Goal: Information Seeking & Learning: Learn about a topic

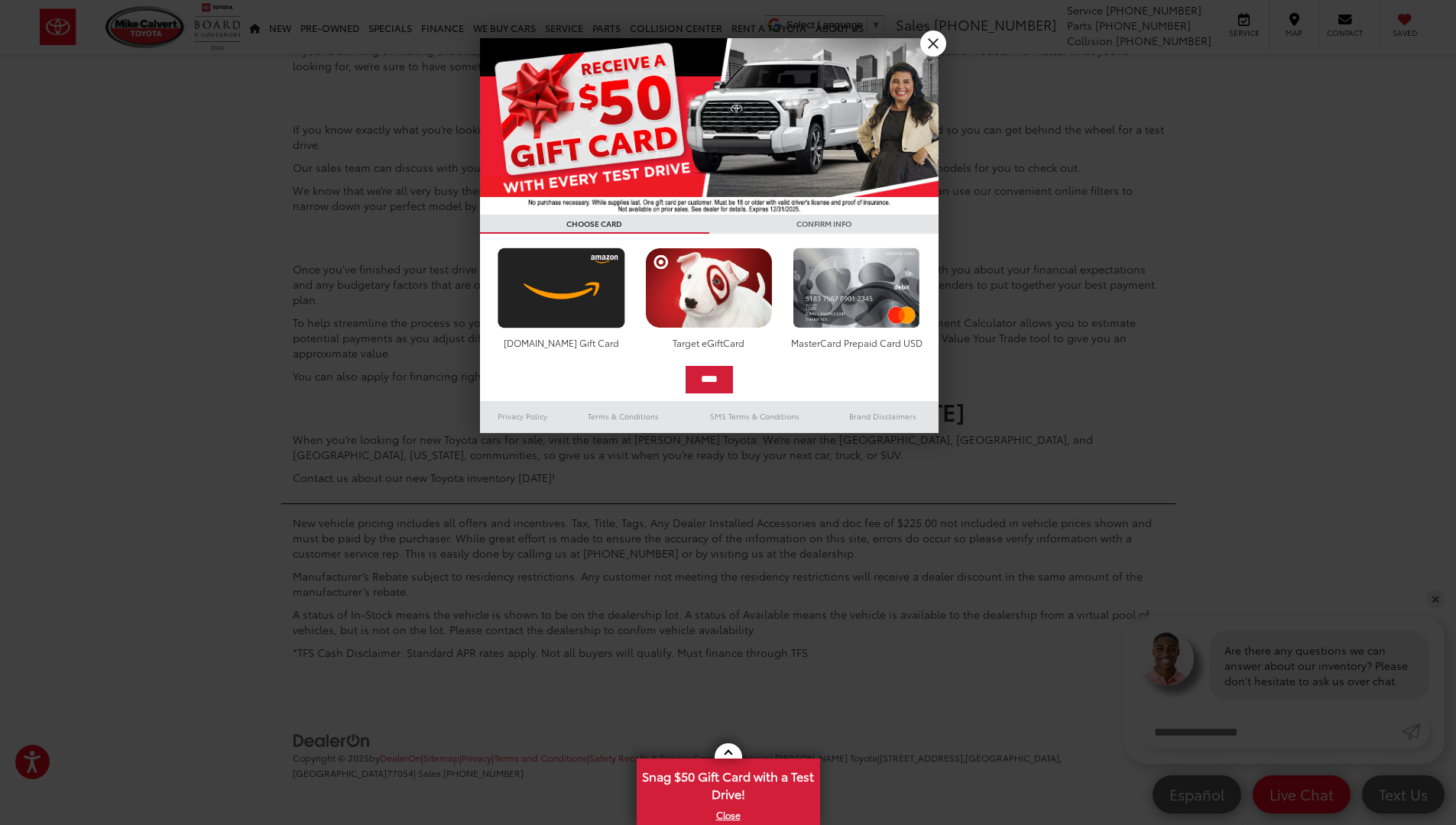
scroll to position [10544, 0]
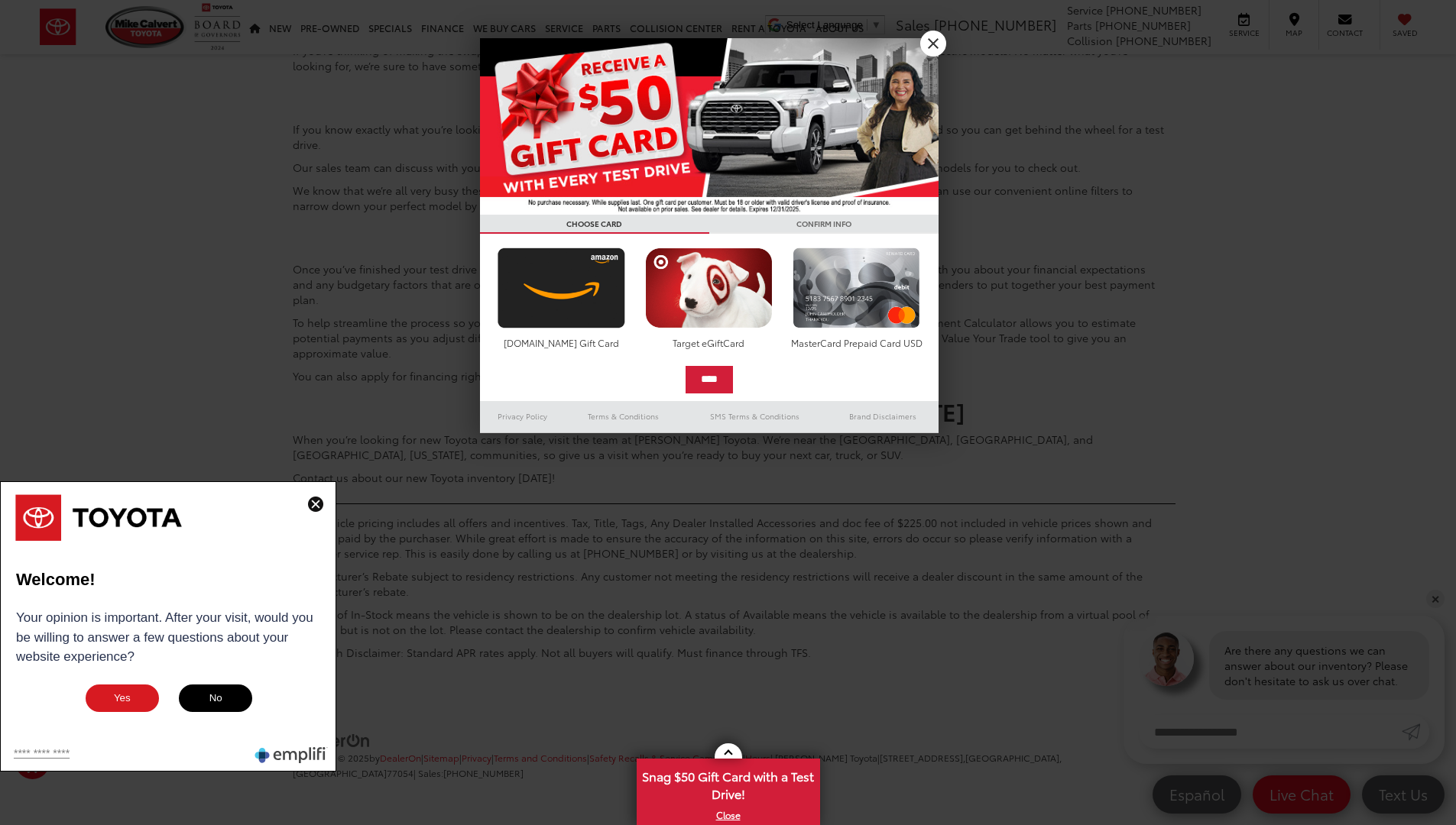
scroll to position [10557, 0]
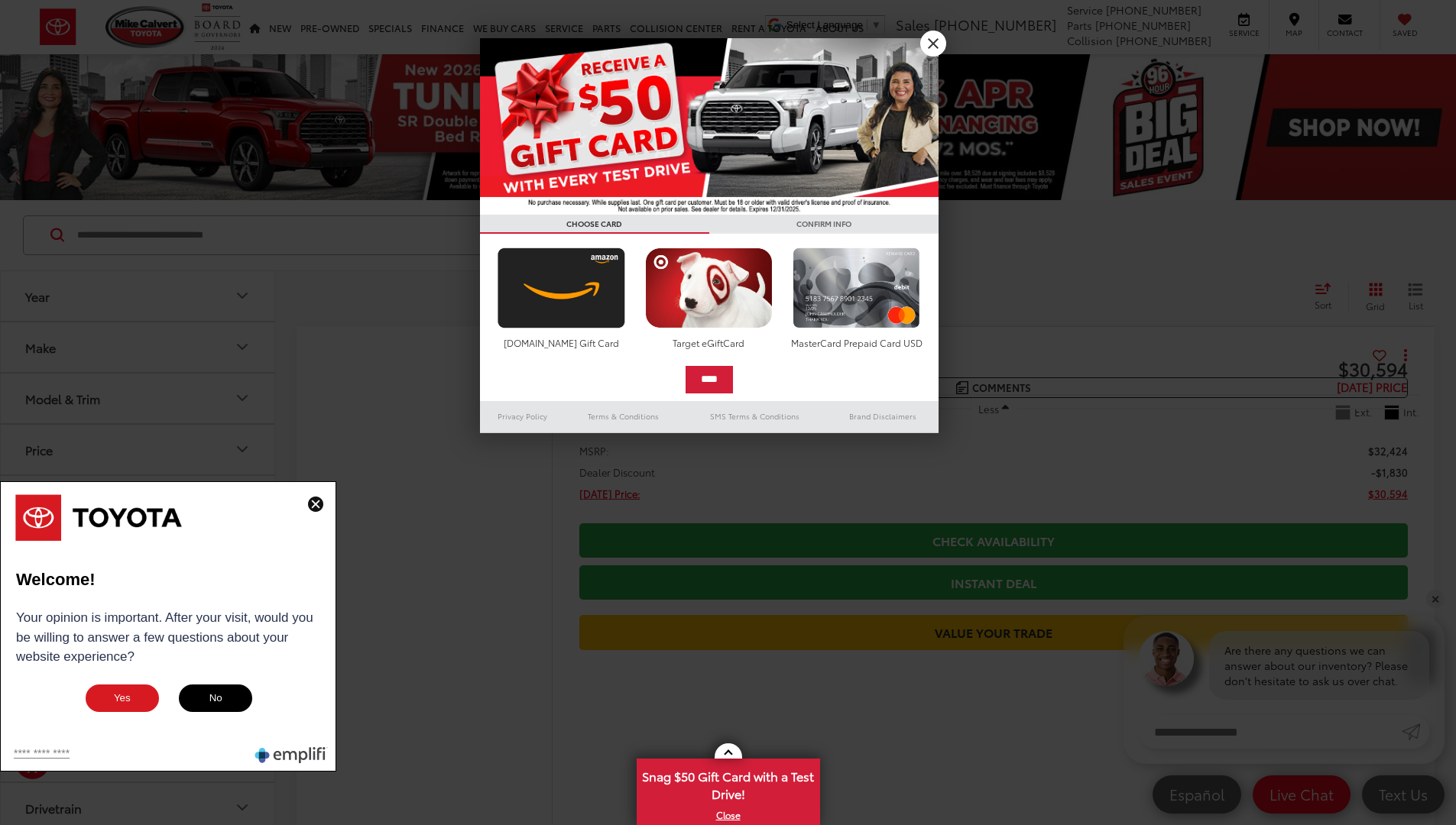
scroll to position [10837, 0]
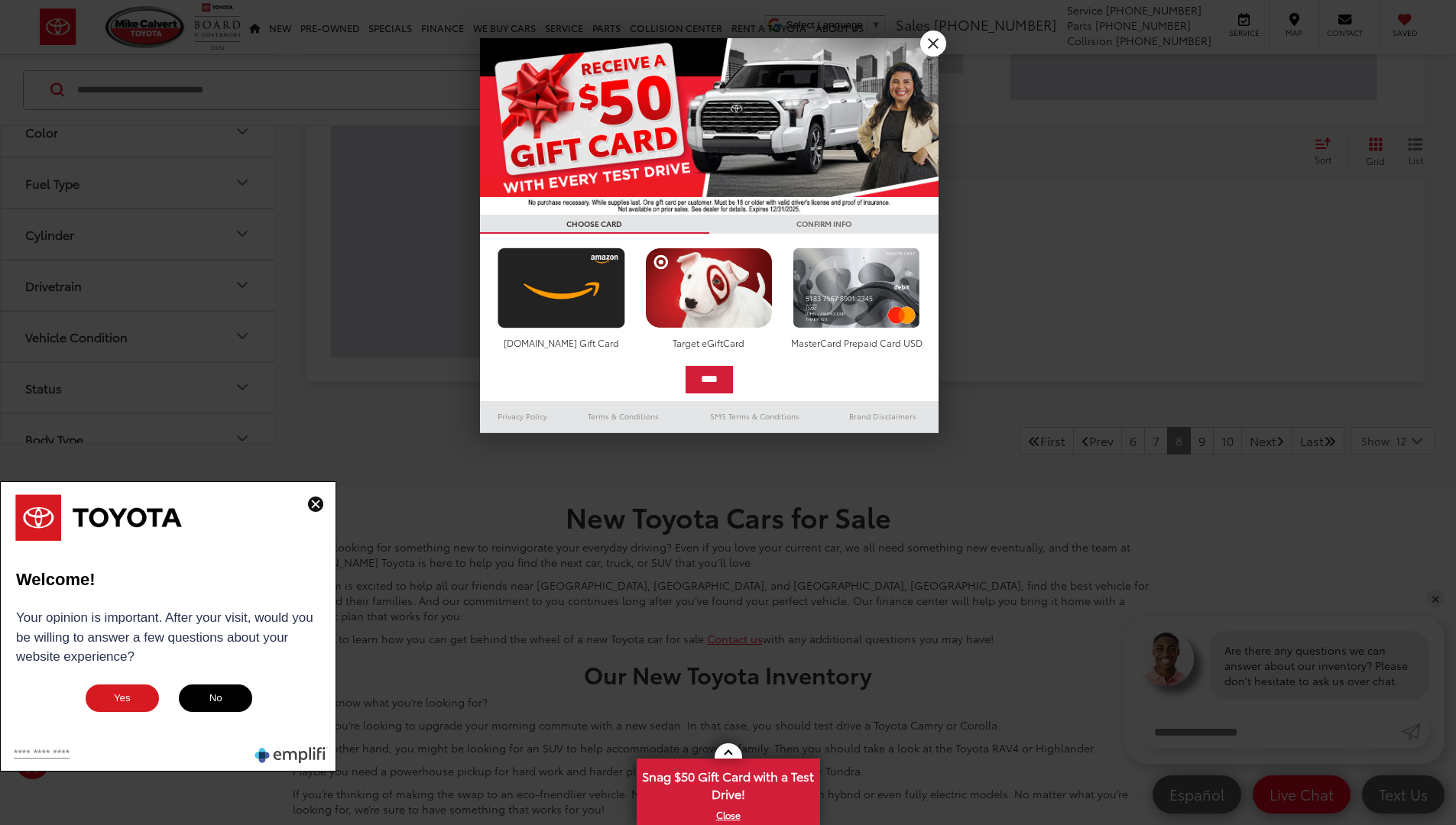
scroll to position [16, 0]
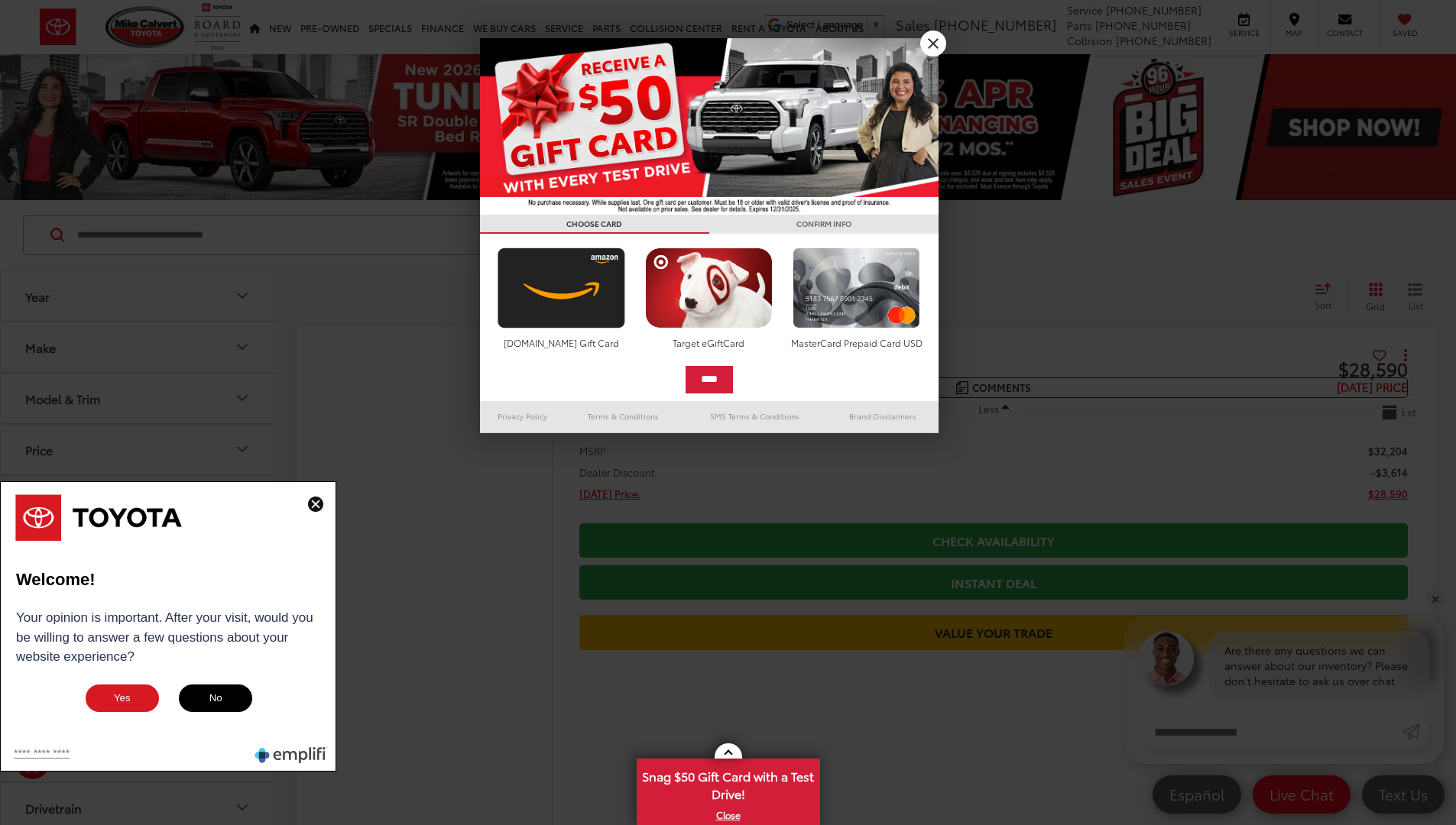
scroll to position [16, 0]
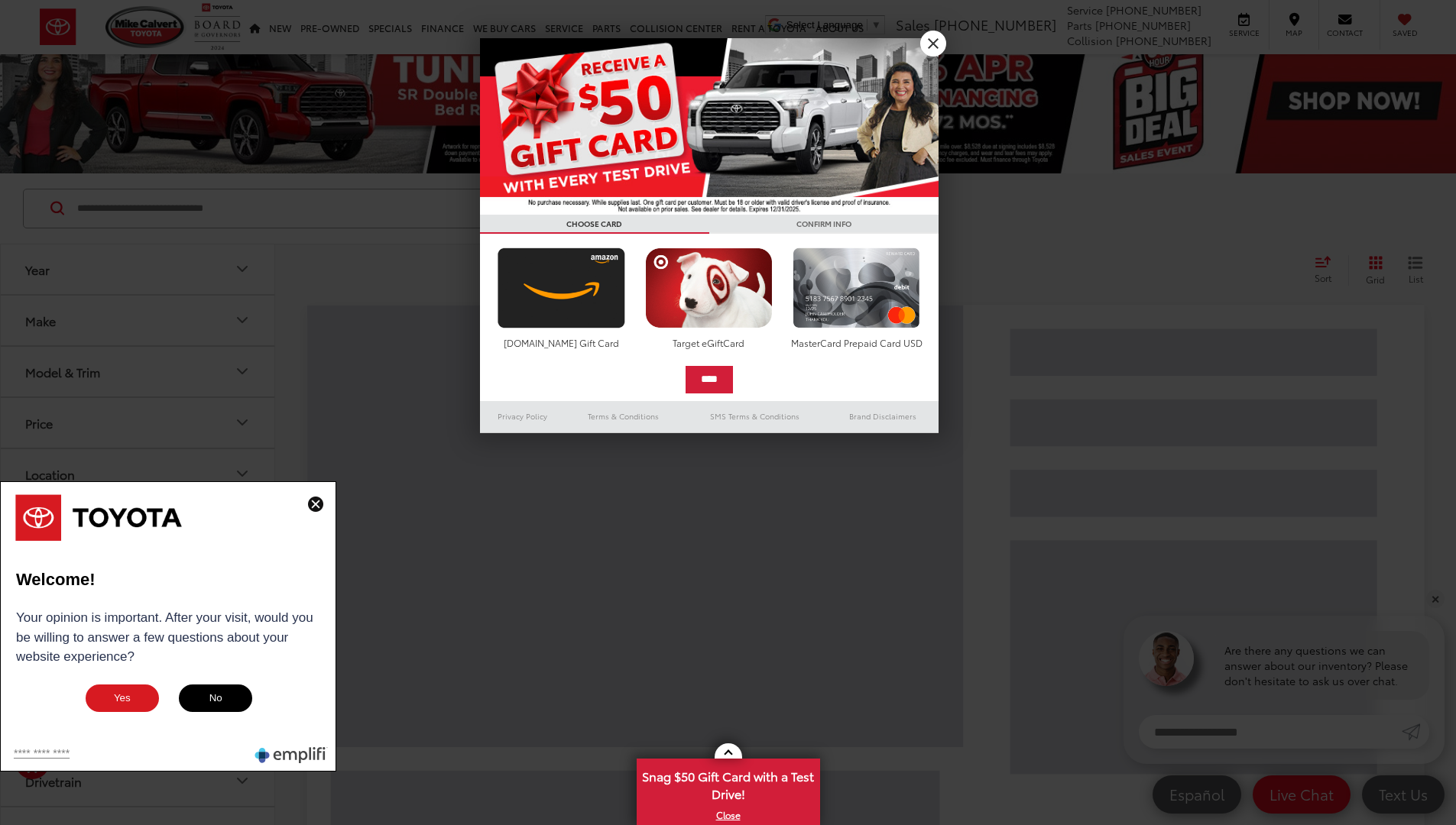
scroll to position [16, 0]
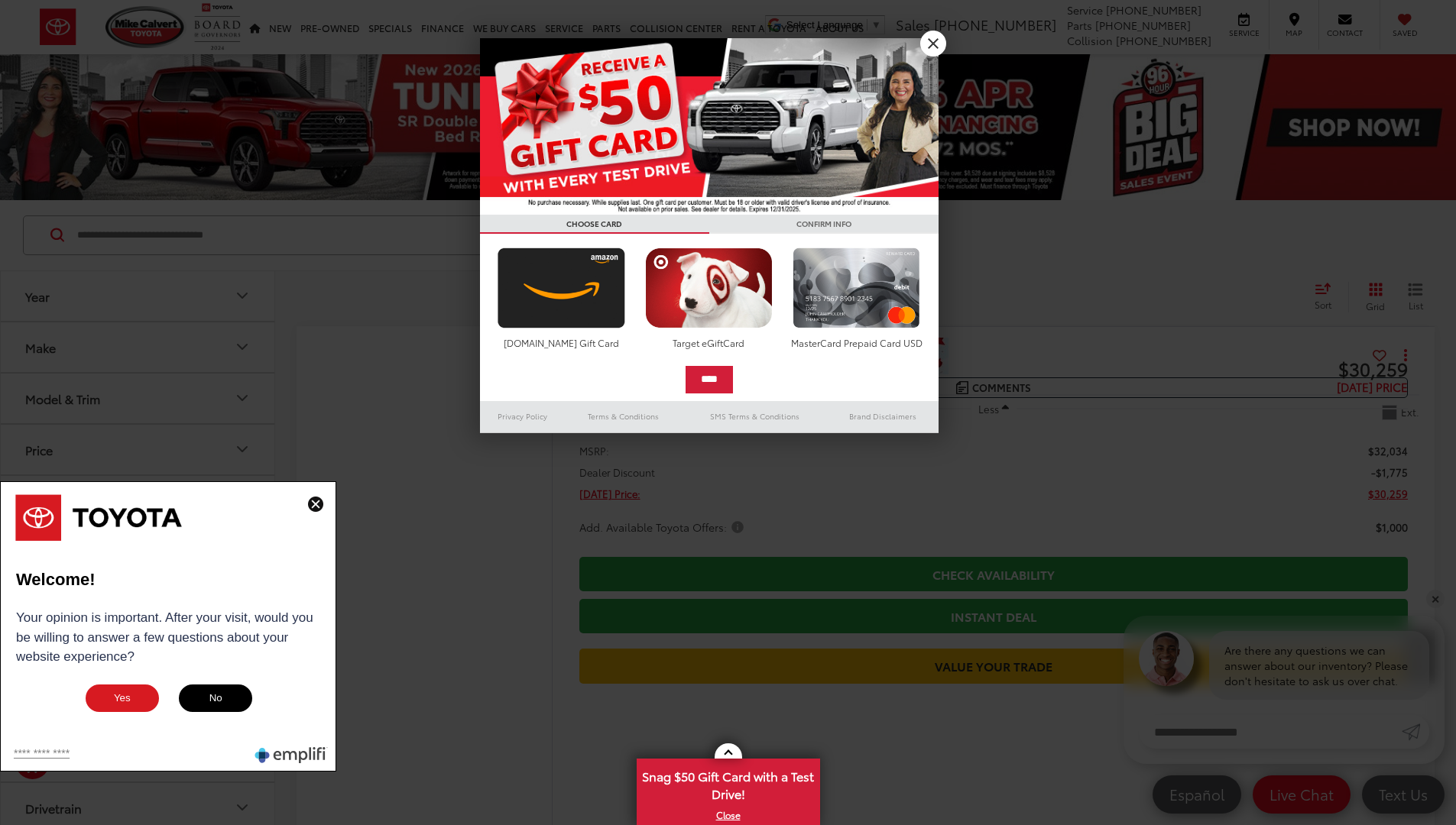
scroll to position [16, 0]
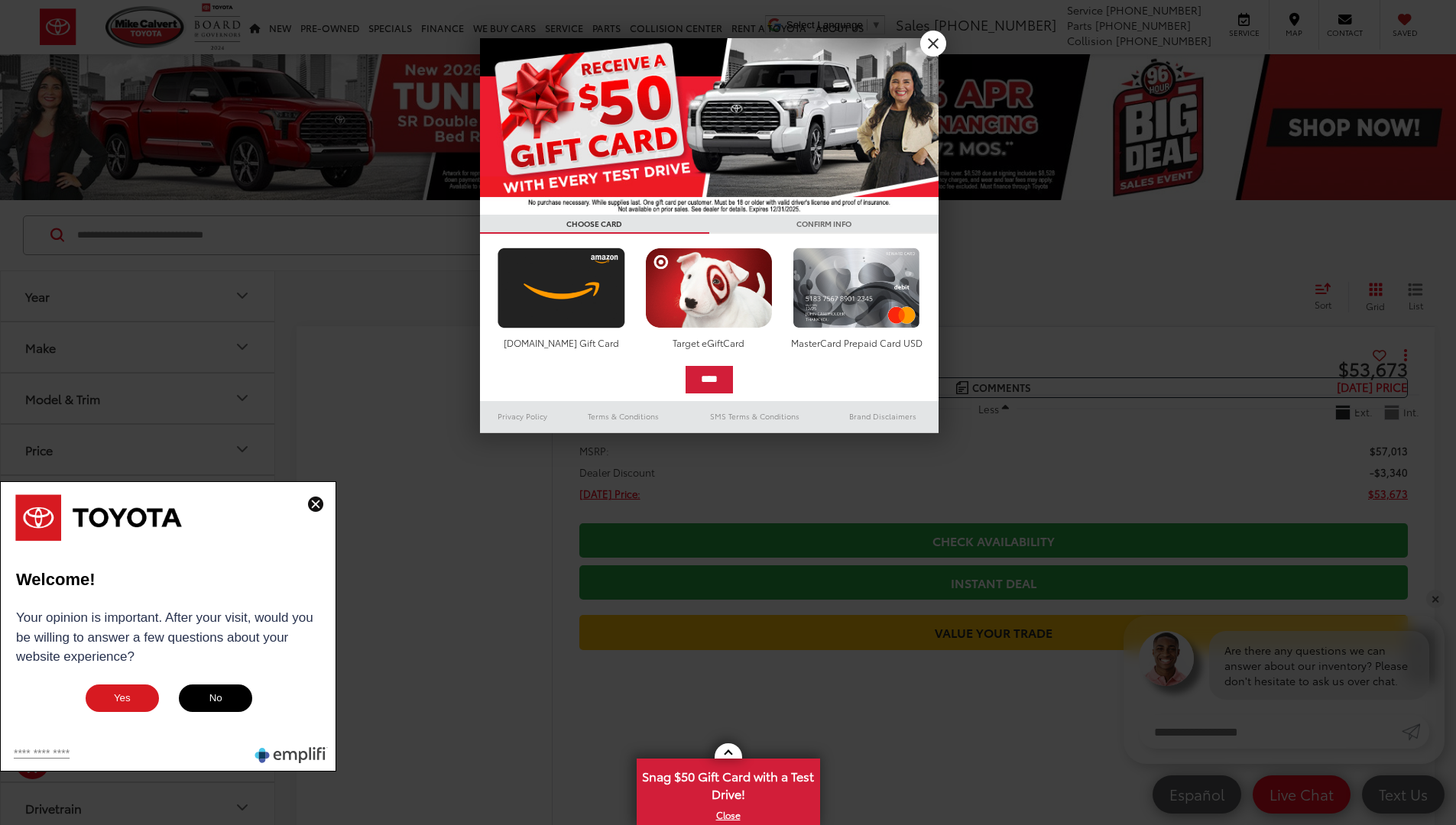
scroll to position [10796, 0]
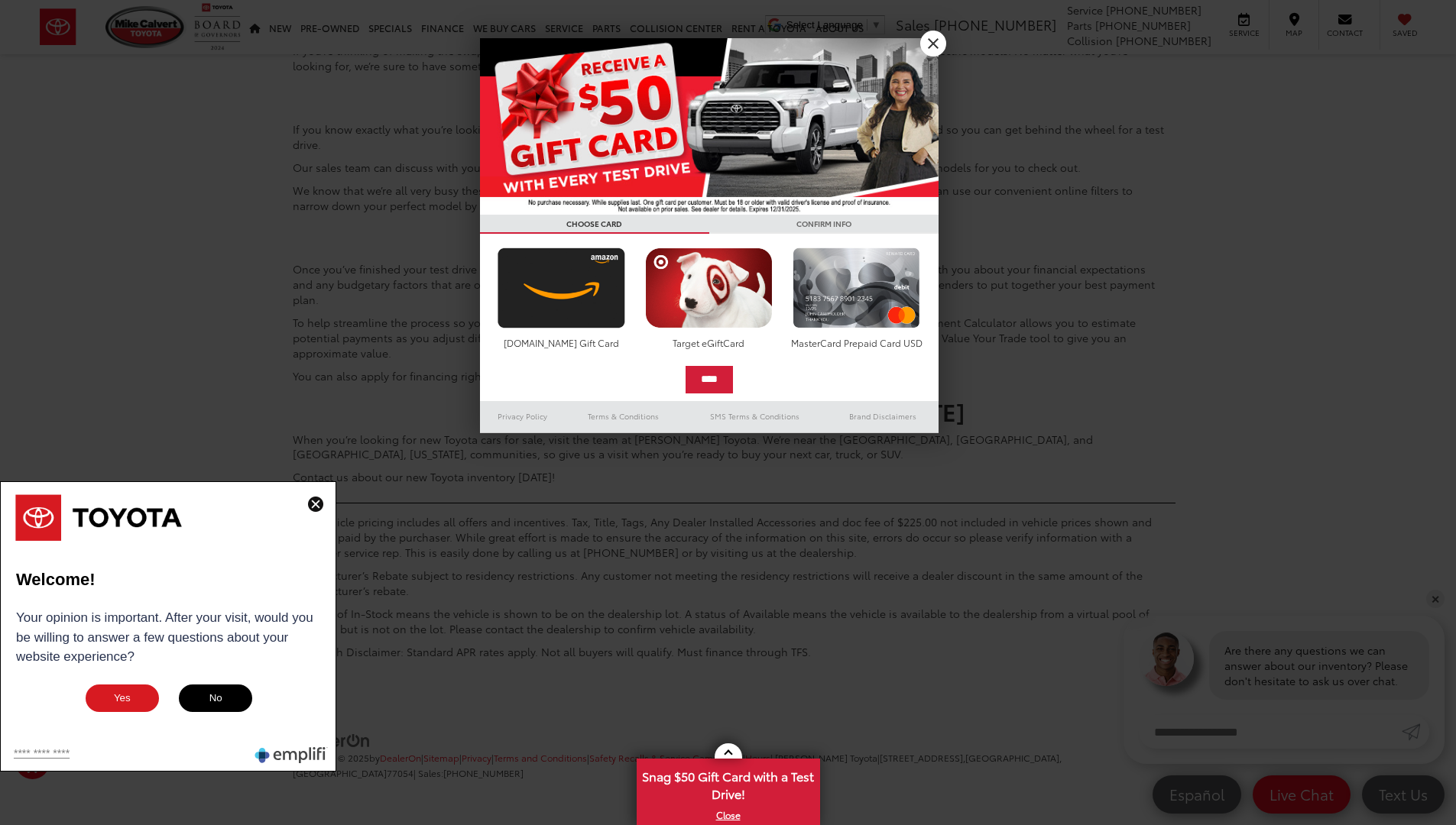
scroll to position [16, 0]
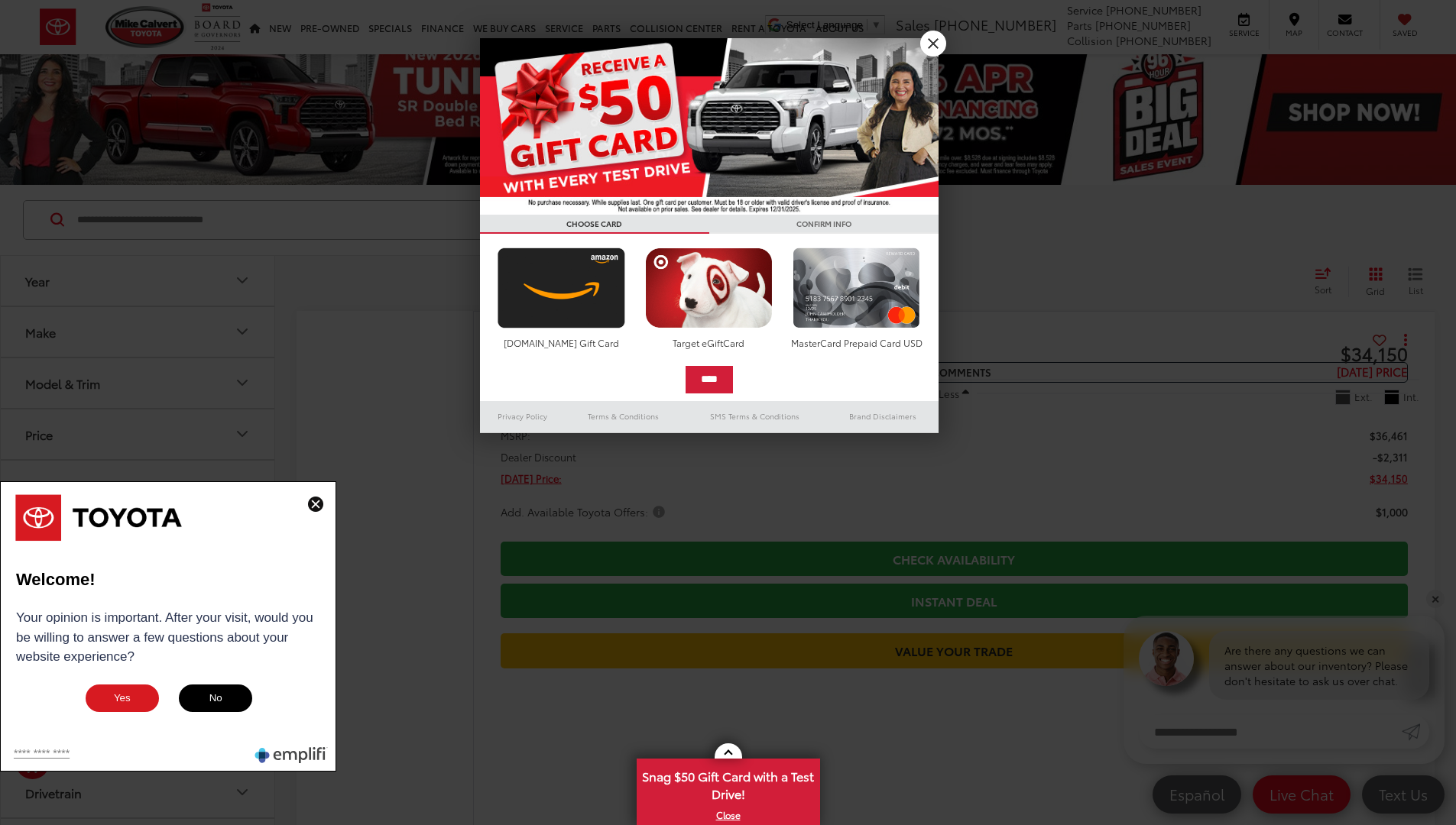
scroll to position [10628, 0]
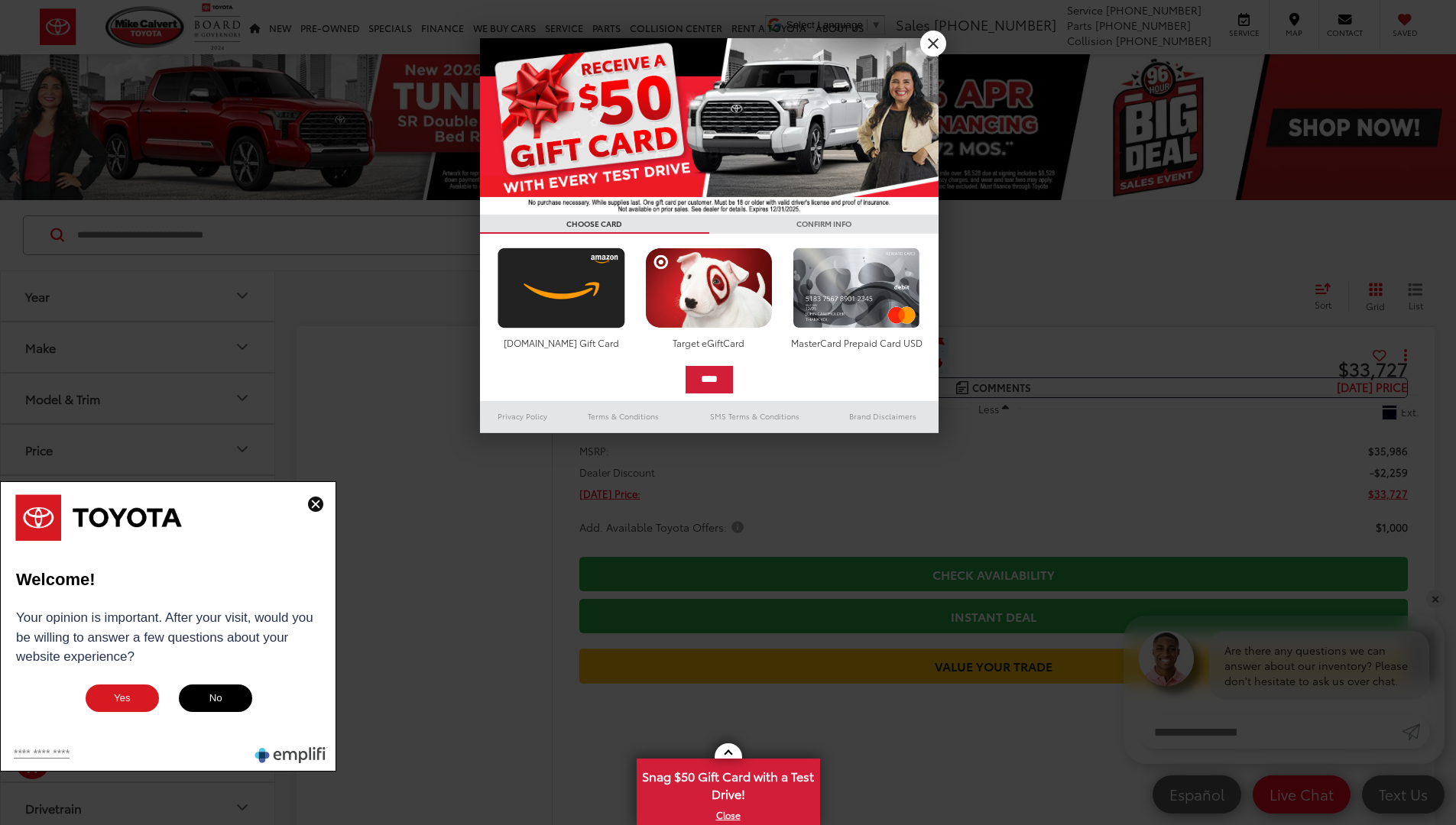
scroll to position [10368, 0]
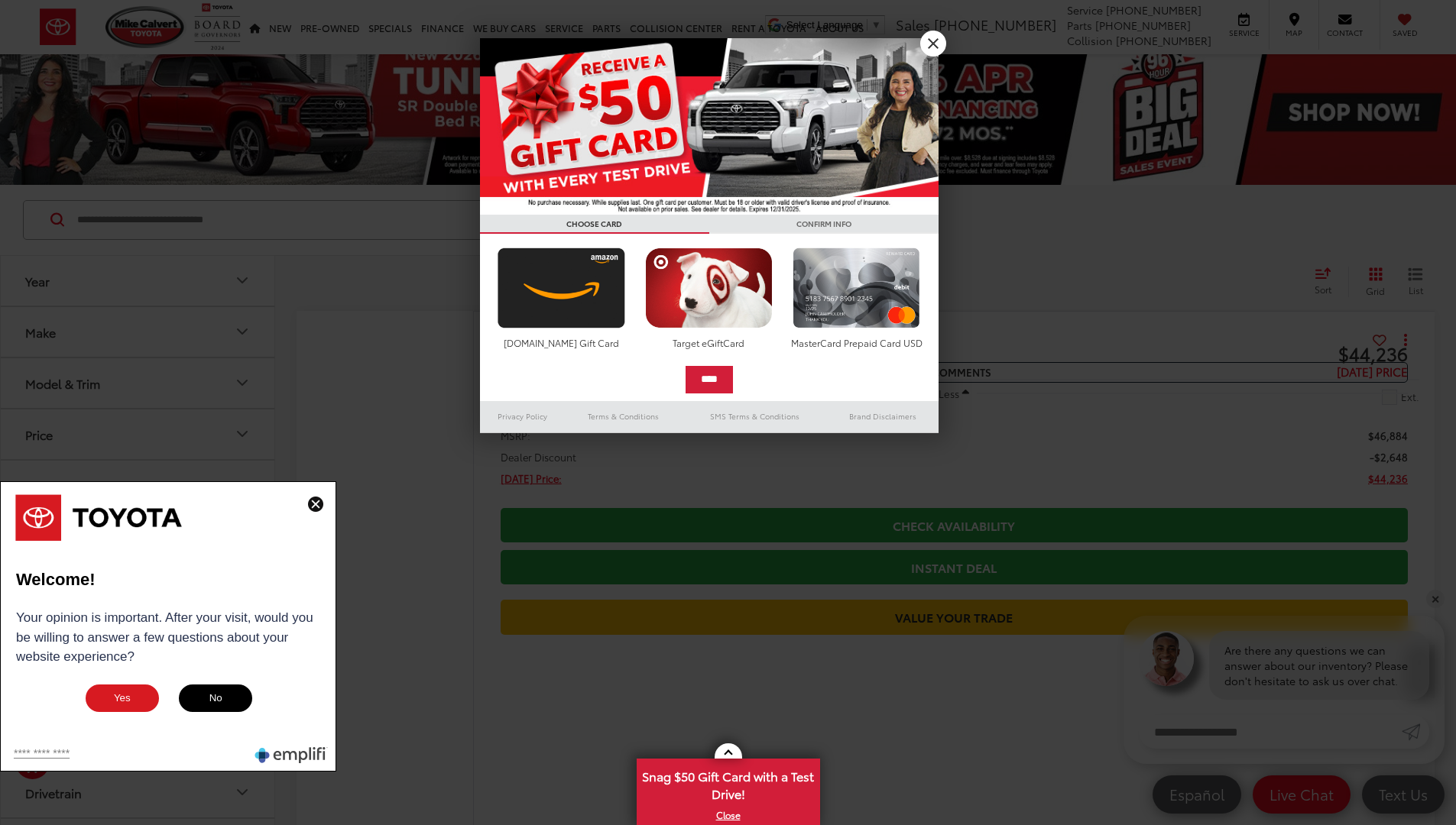
scroll to position [10569, 0]
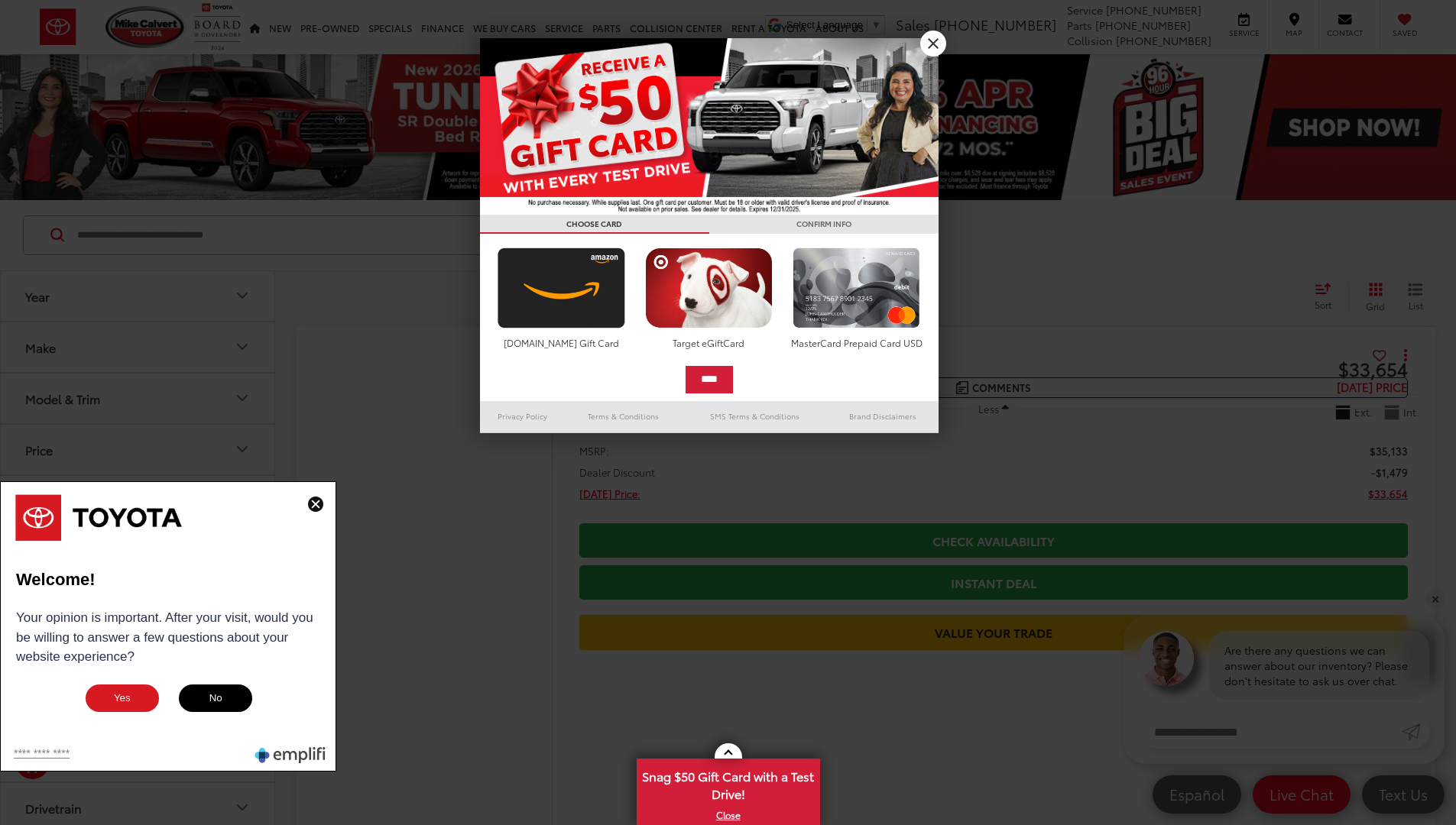
scroll to position [10785, 0]
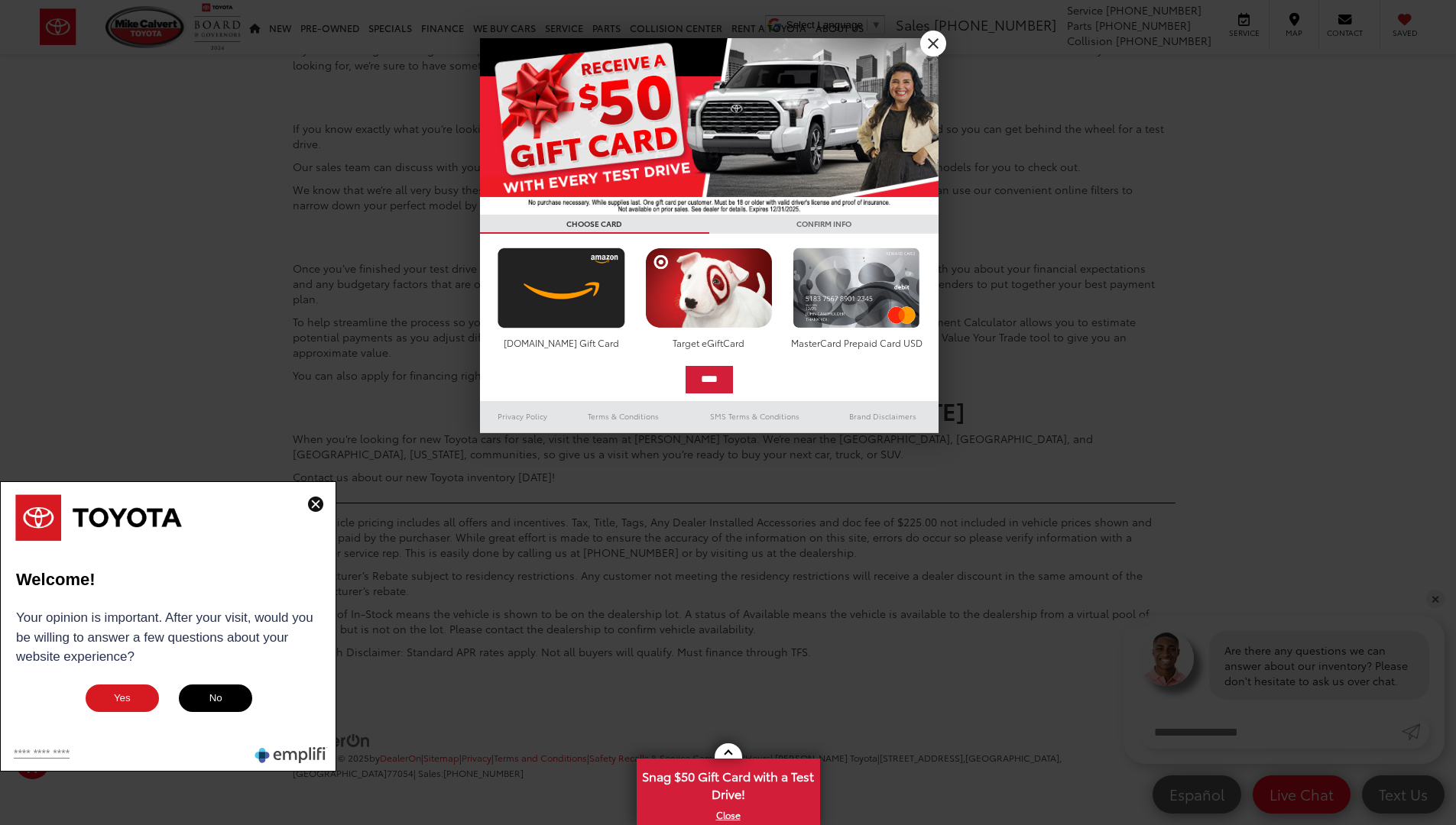
scroll to position [16, 0]
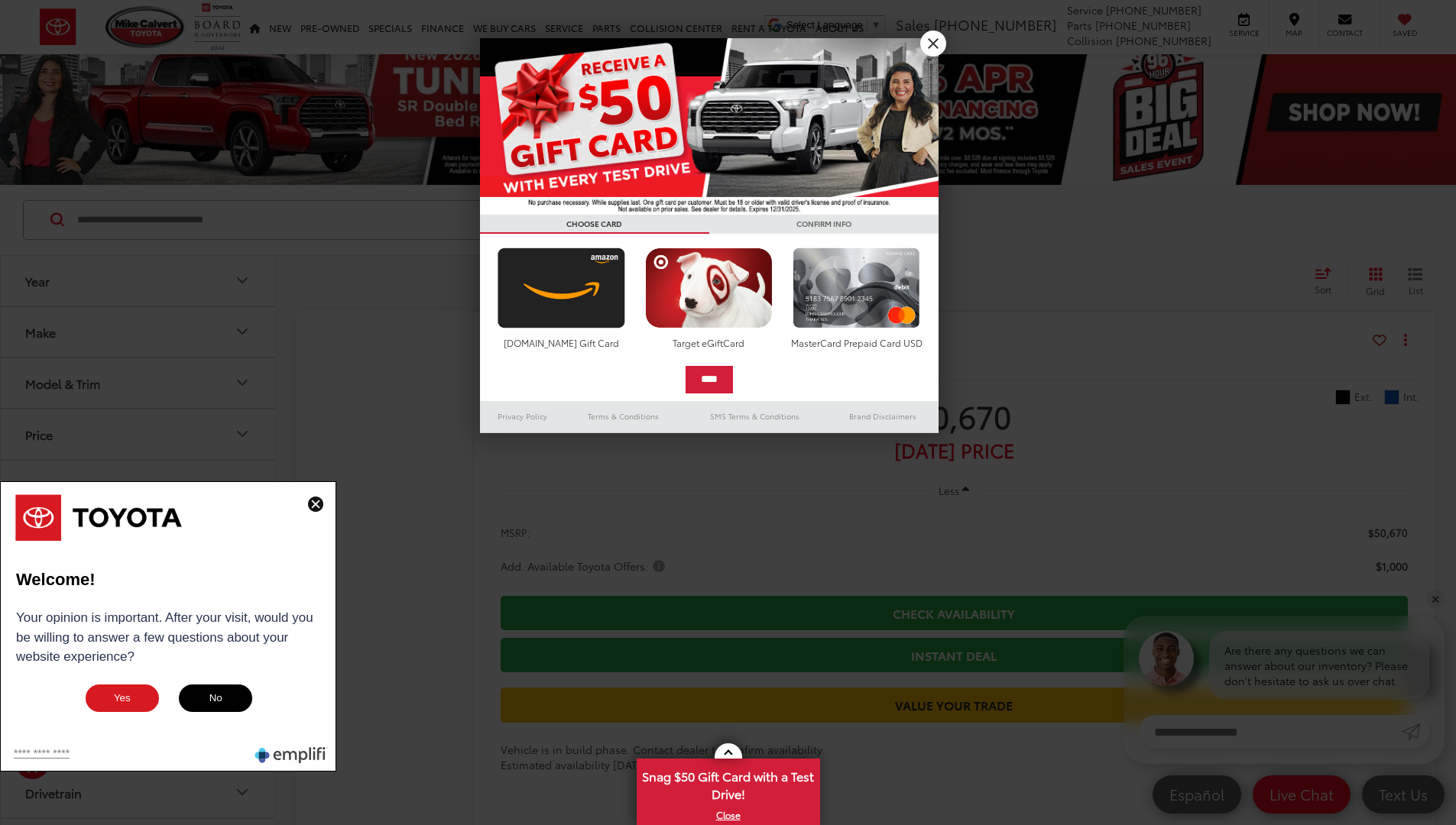
scroll to position [10628, 0]
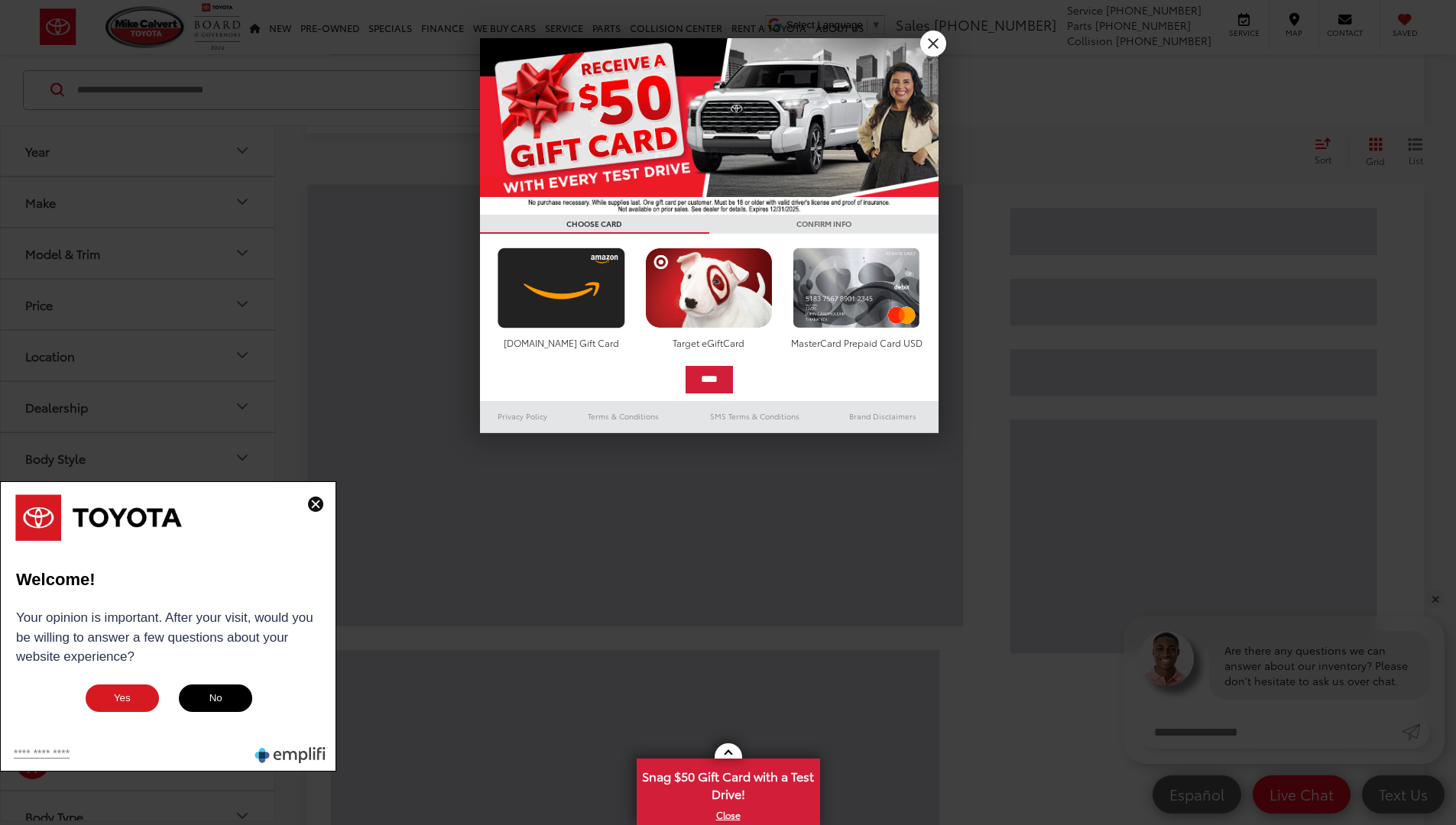
scroll to position [16, 0]
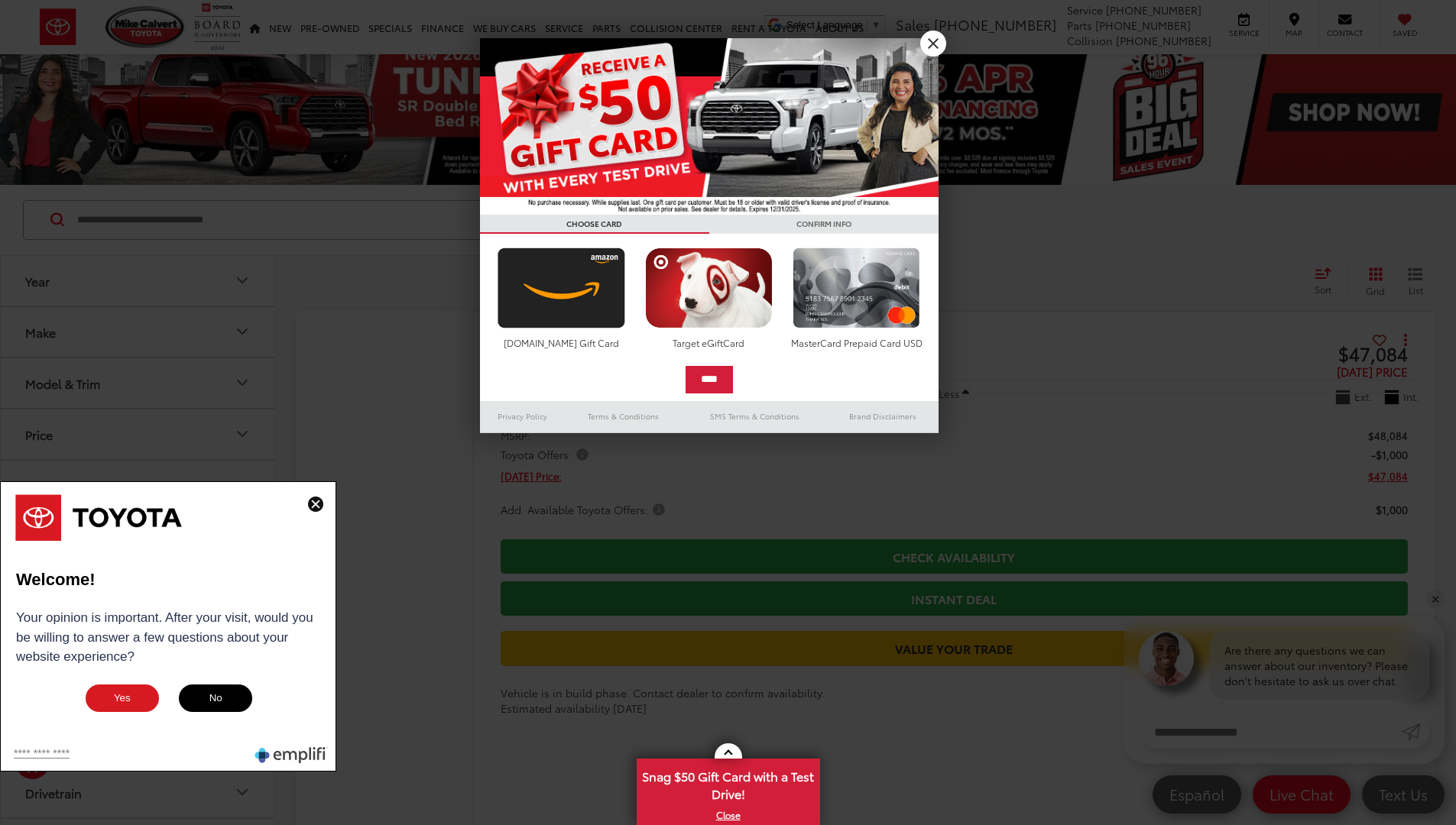
scroll to position [10628, 0]
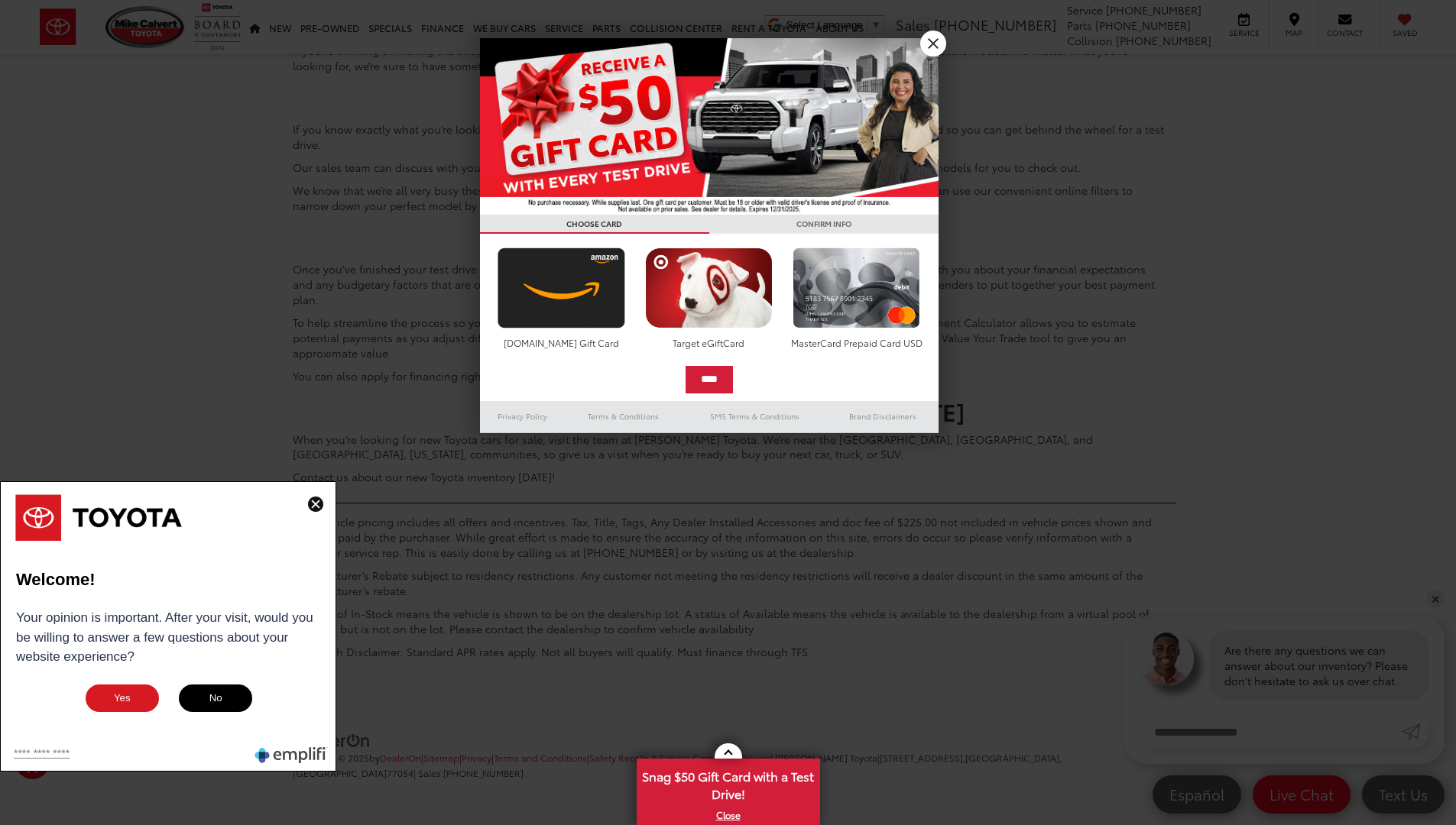
scroll to position [16, 0]
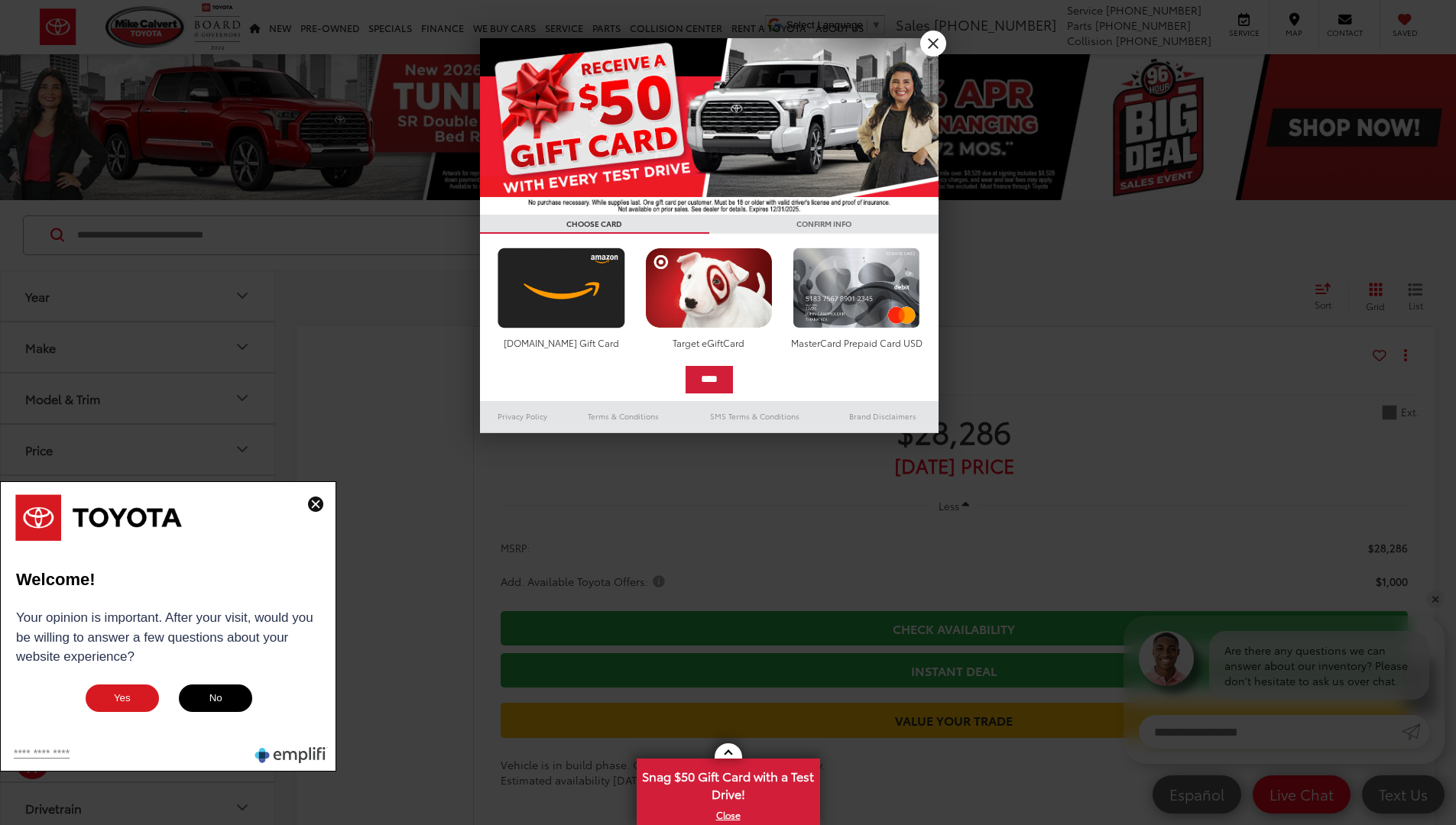
scroll to position [10837, 0]
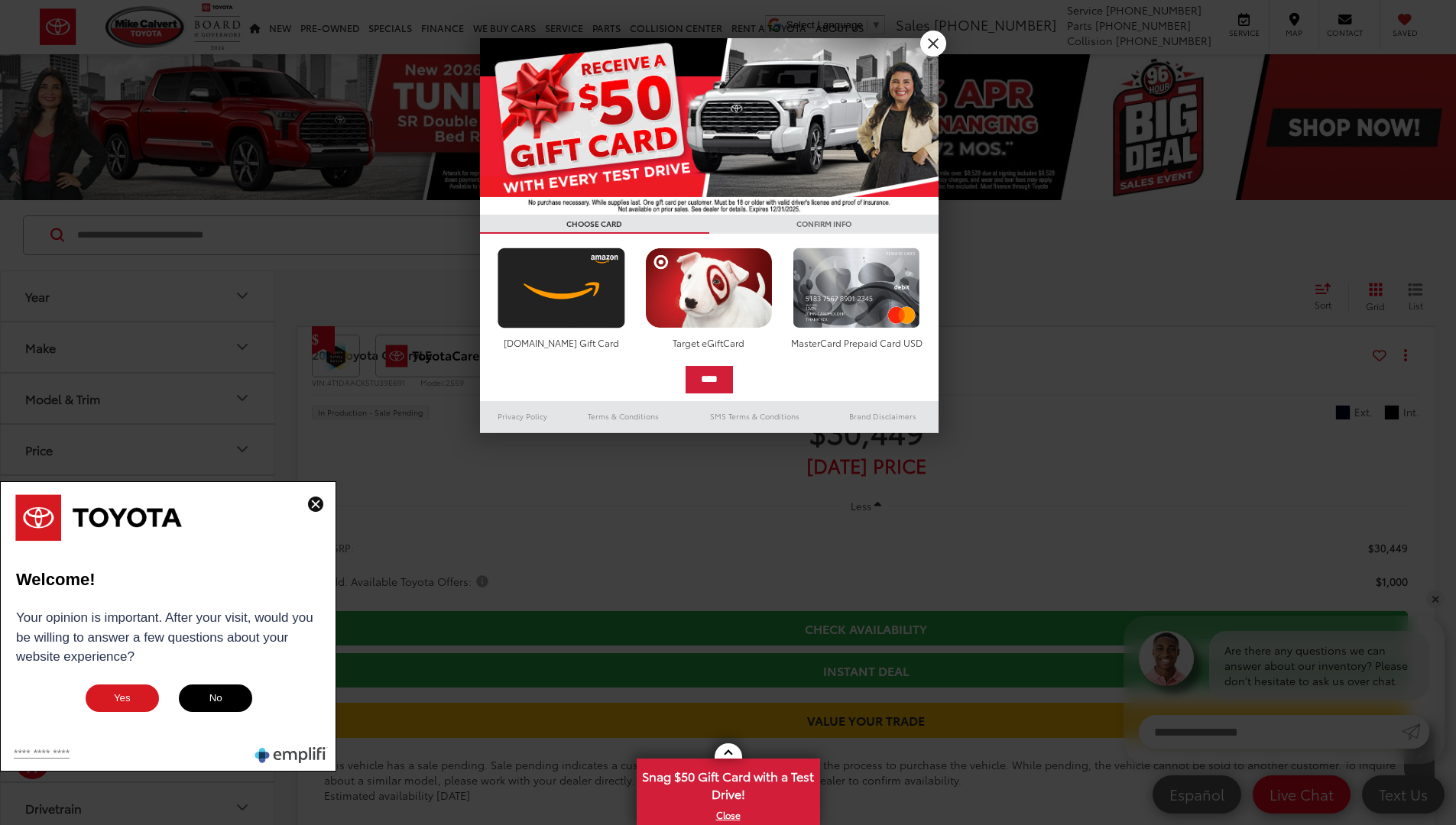
scroll to position [10210, 0]
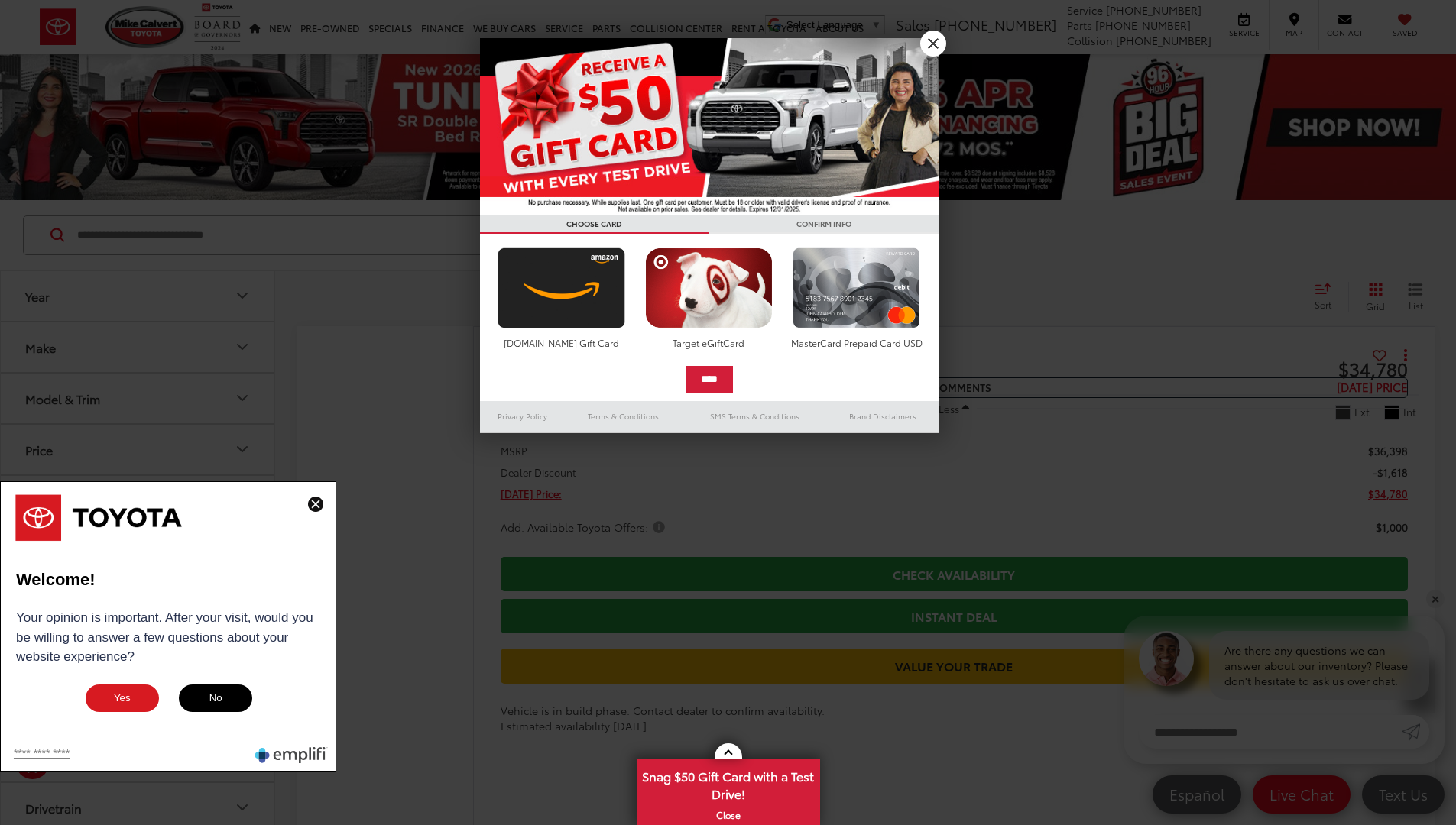
scroll to position [10837, 0]
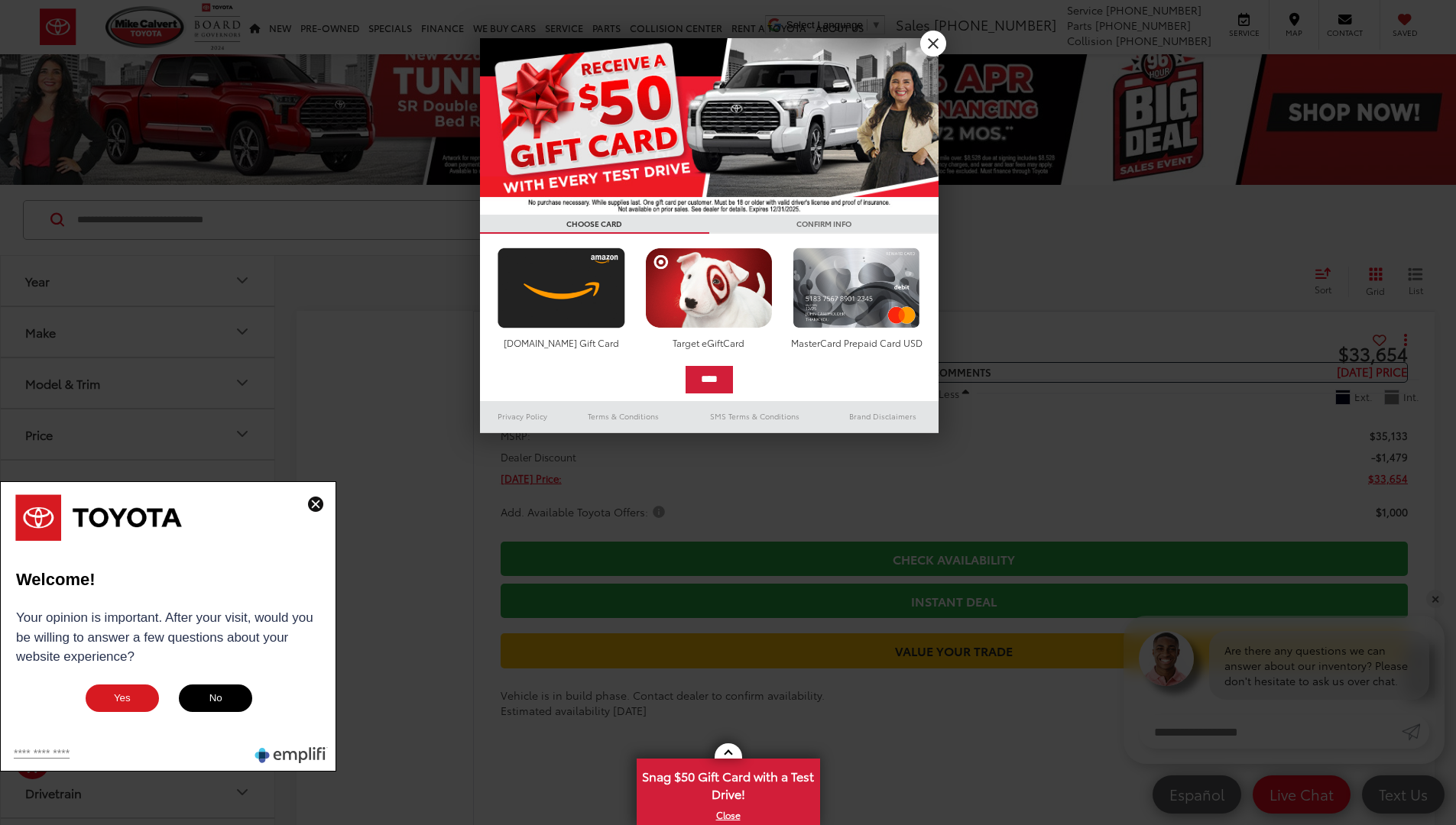
scroll to position [9793, 0]
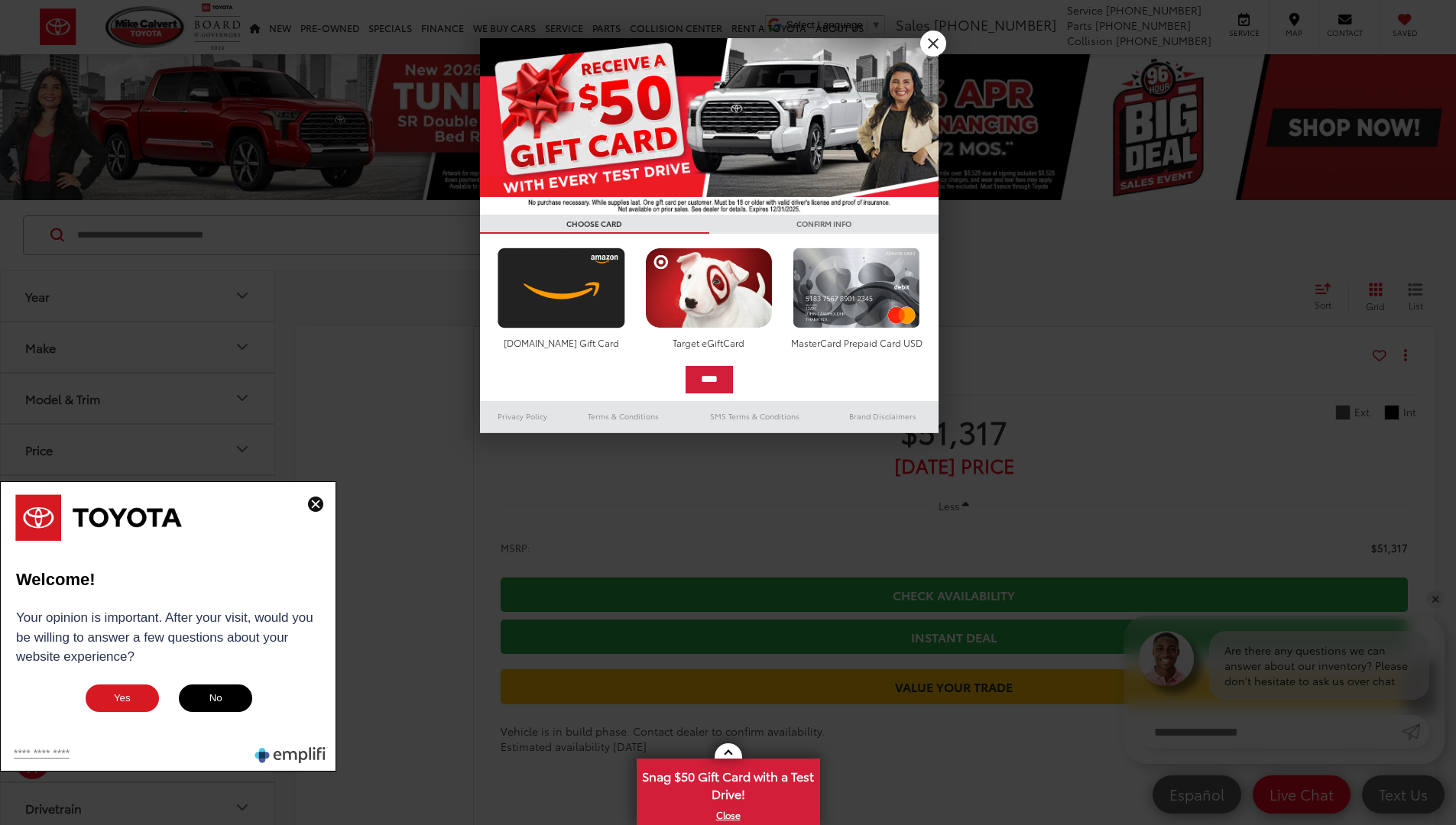
scroll to position [10210, 0]
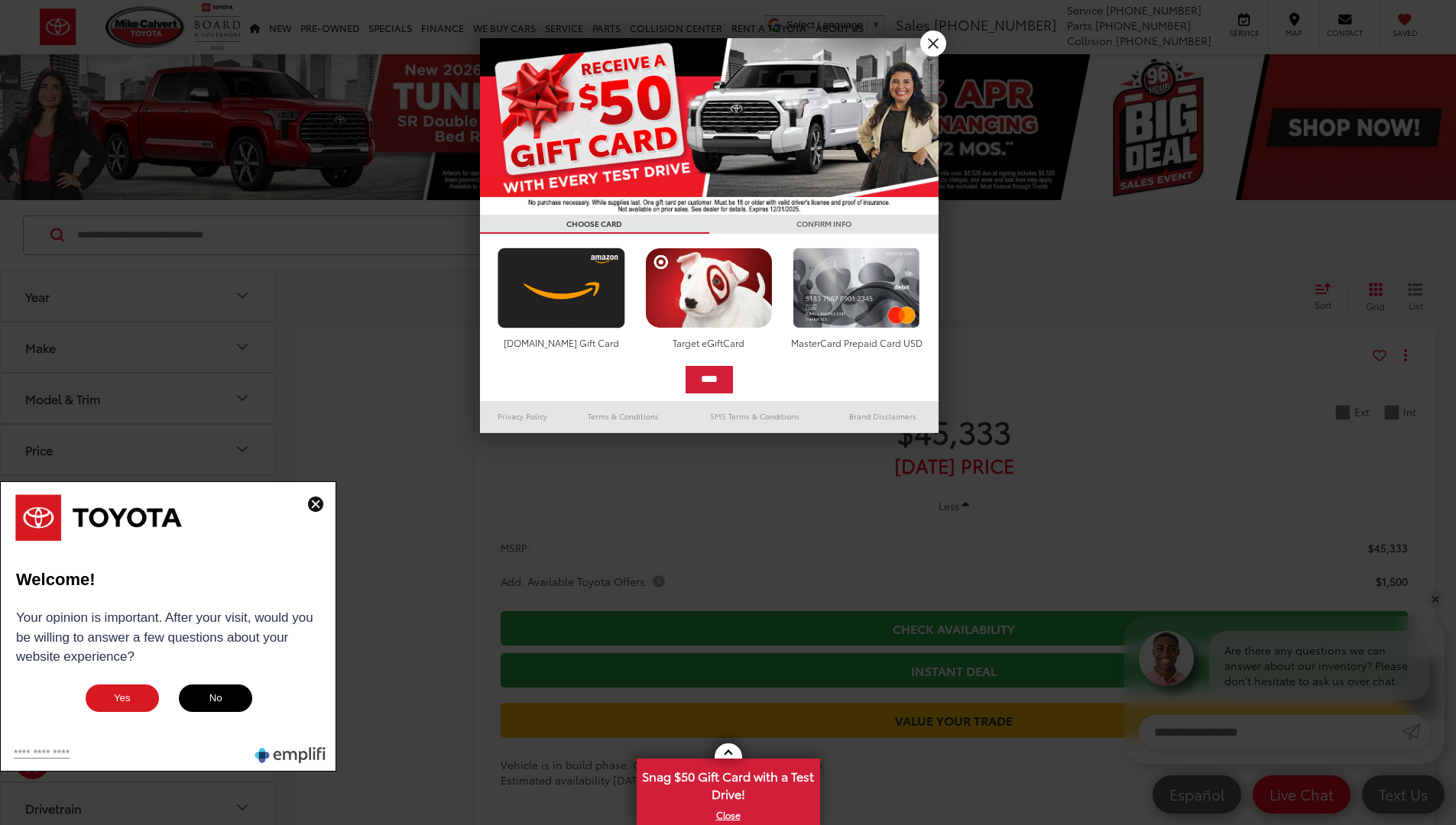
scroll to position [10419, 0]
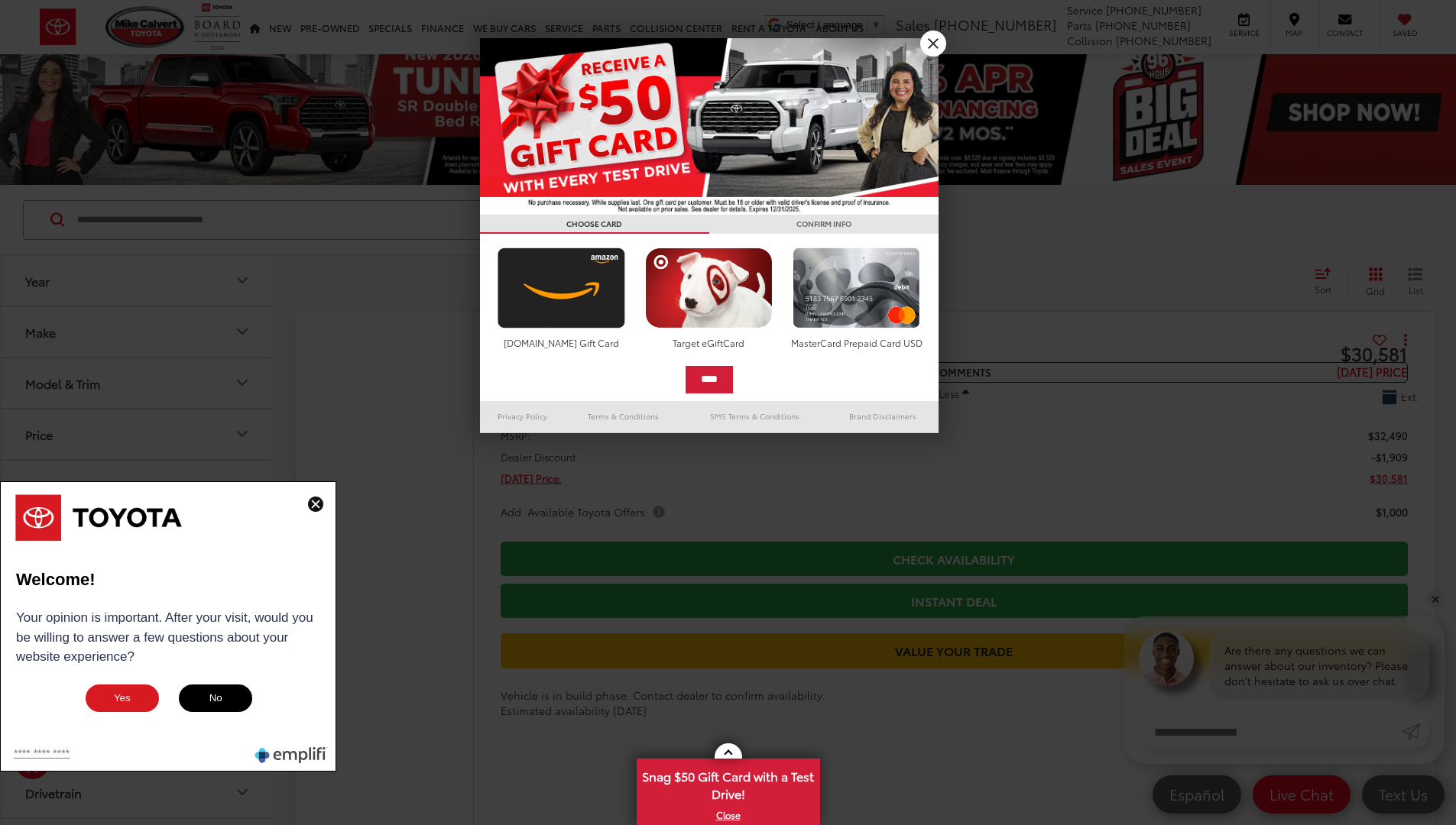
scroll to position [10628, 0]
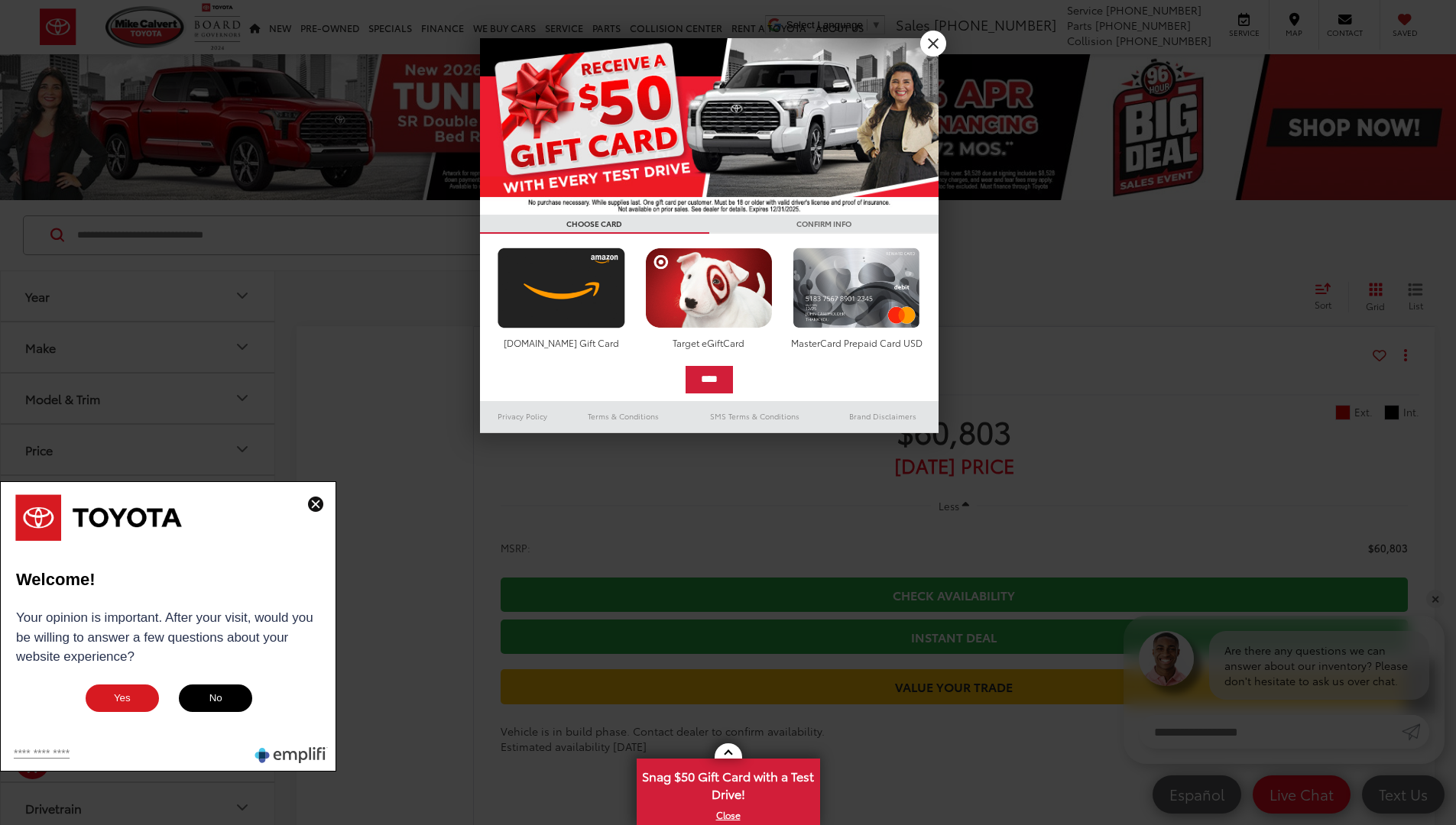
scroll to position [9385, 0]
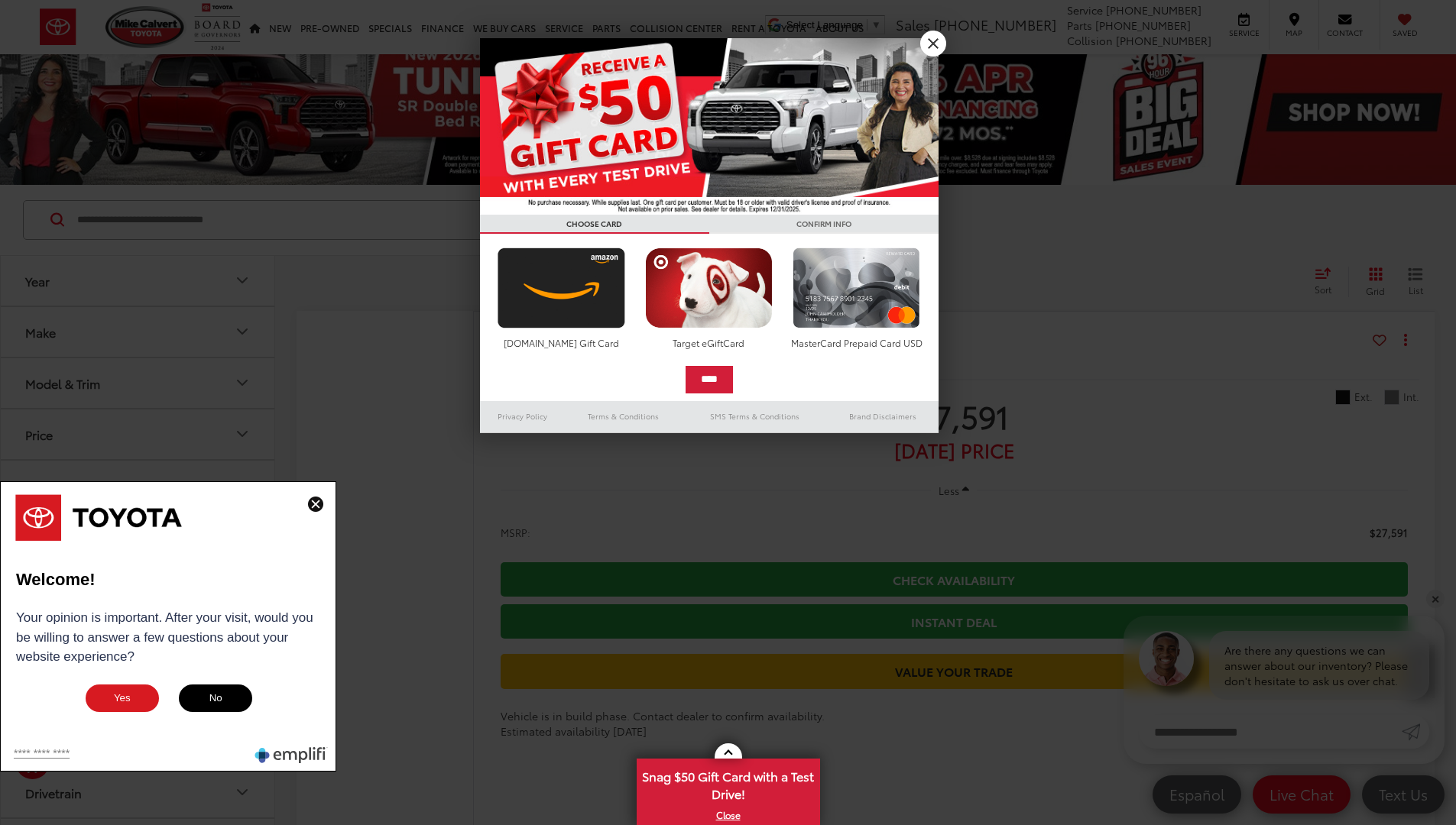
scroll to position [10419, 0]
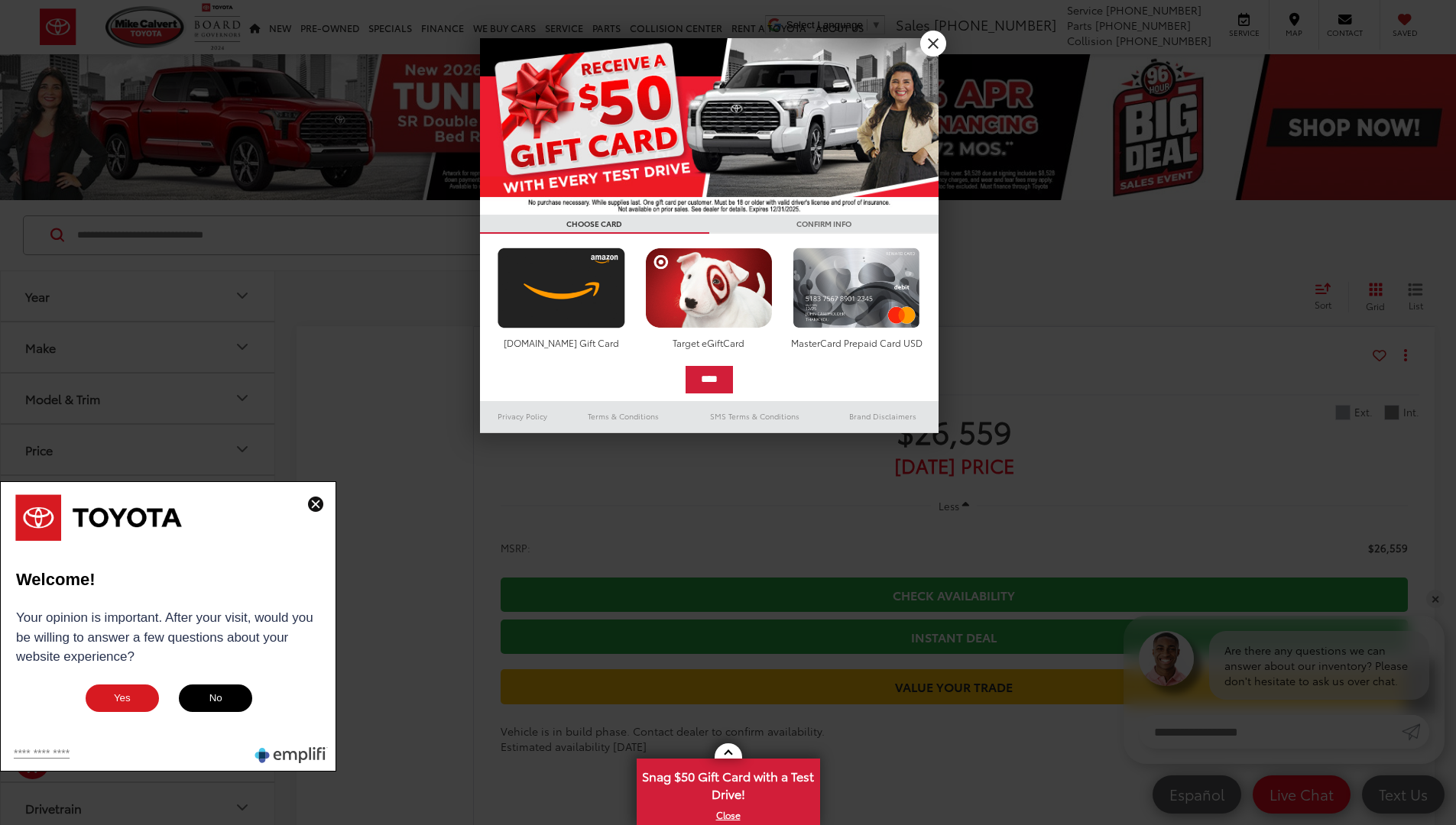
scroll to position [9583, 0]
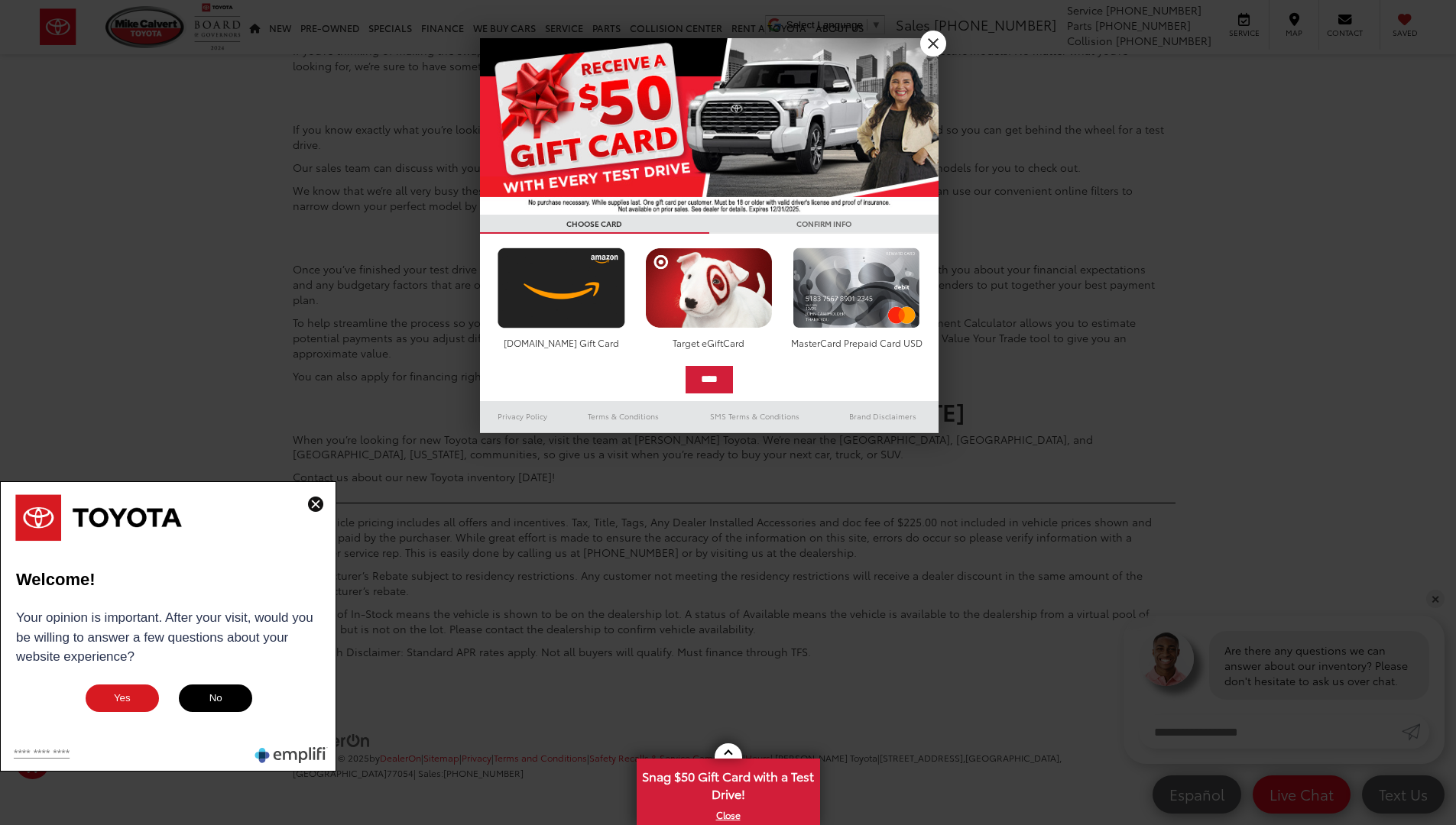
scroll to position [16, 0]
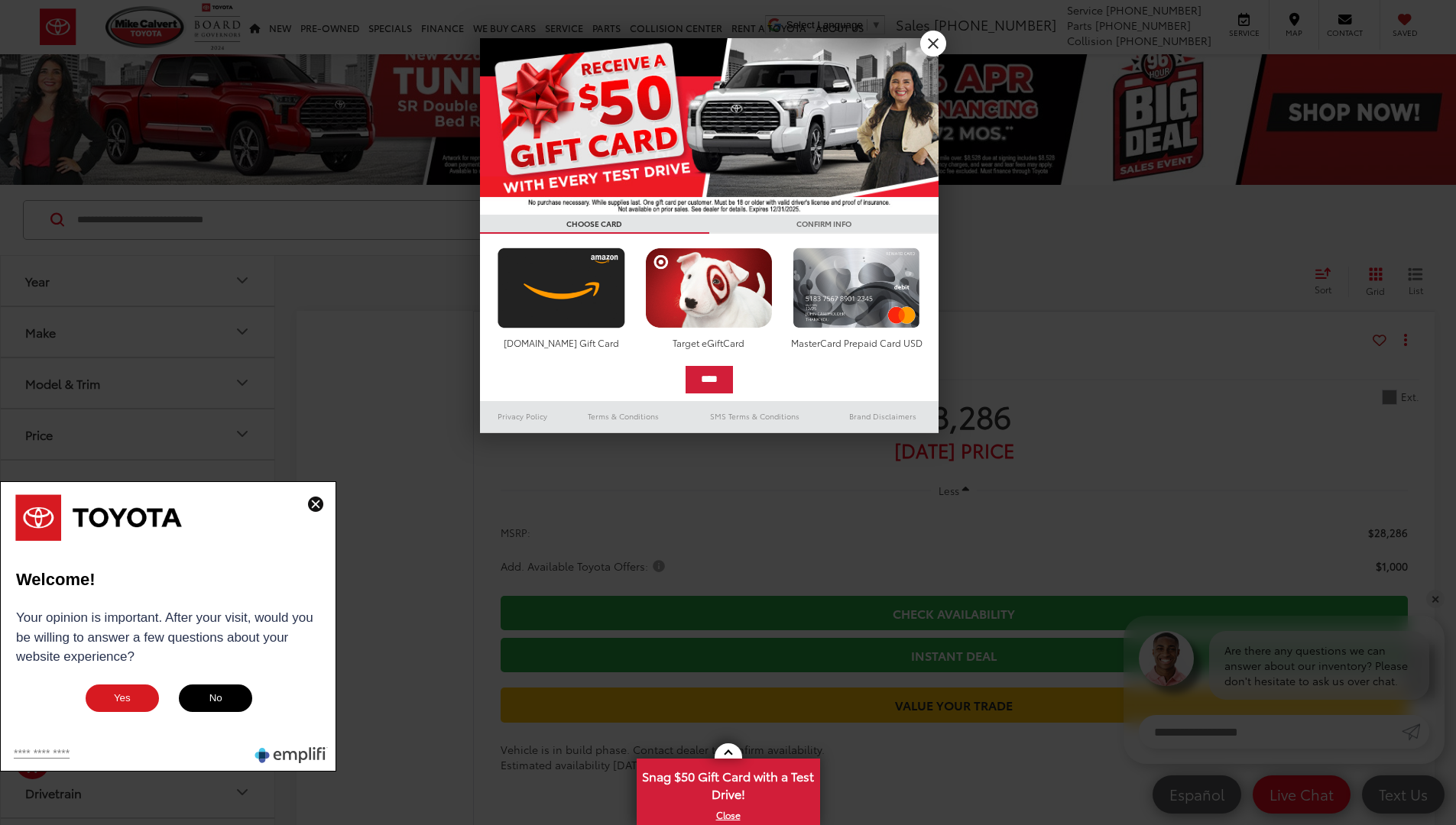
scroll to position [10837, 0]
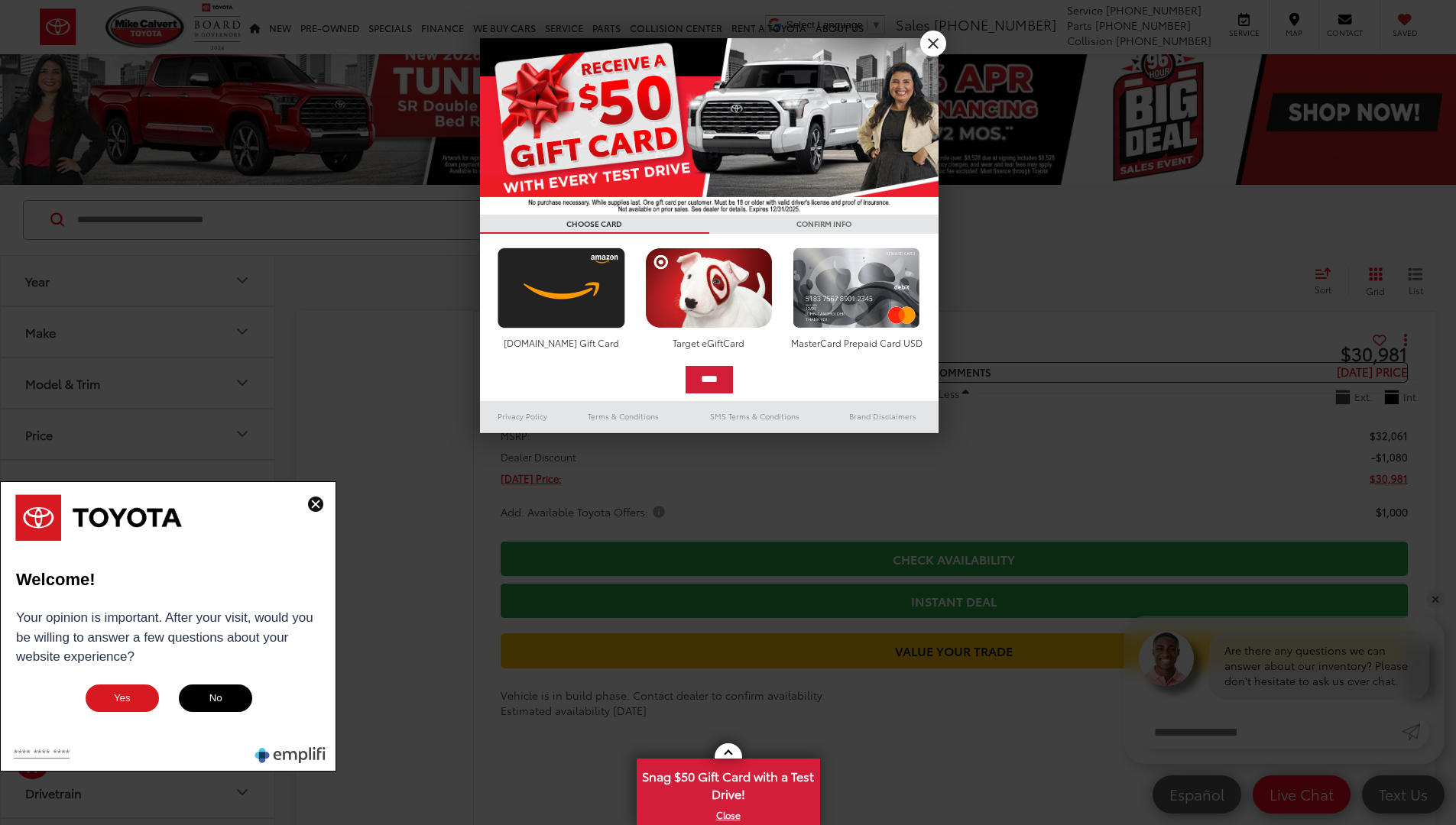
scroll to position [10837, 0]
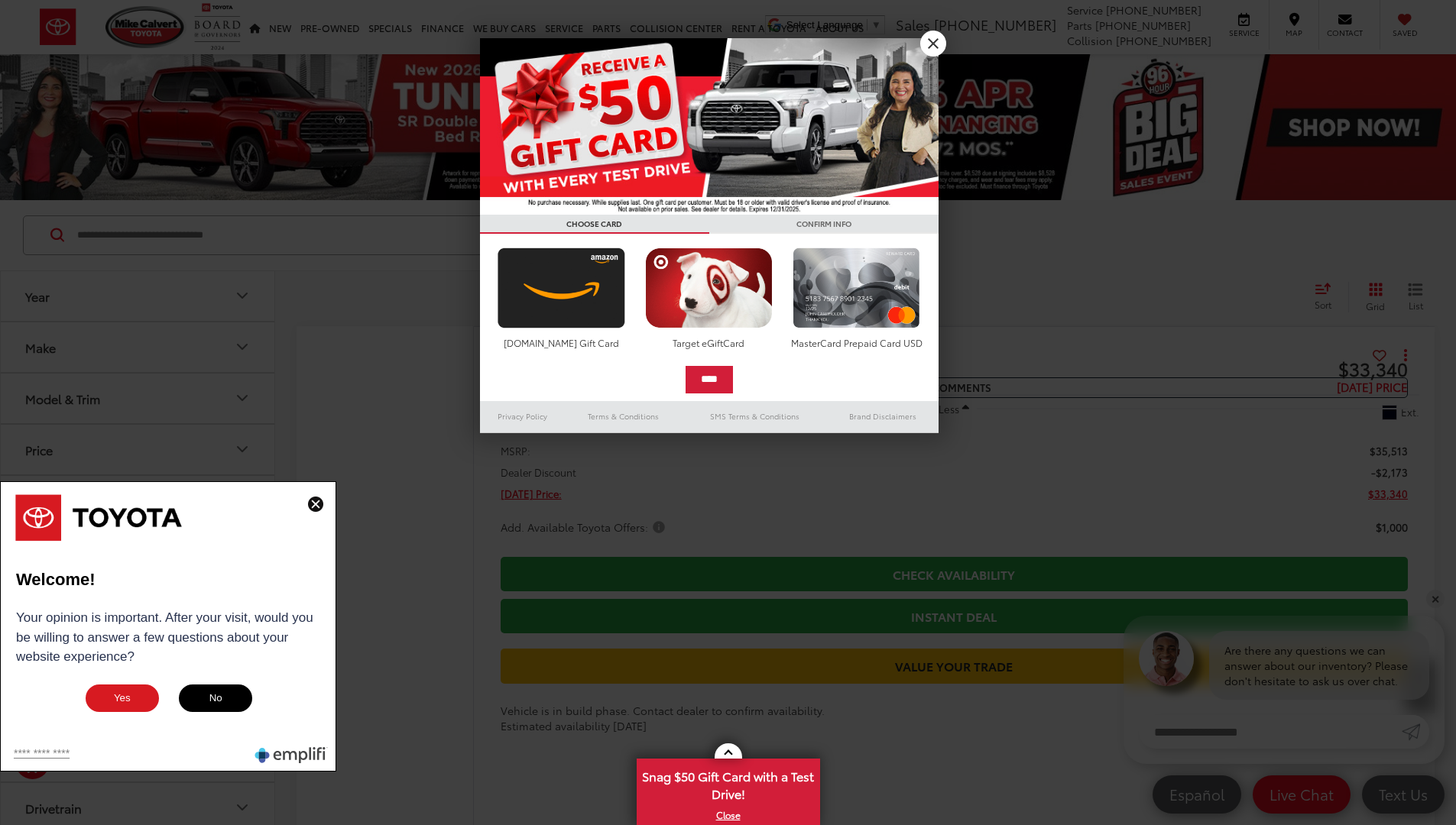
scroll to position [10628, 0]
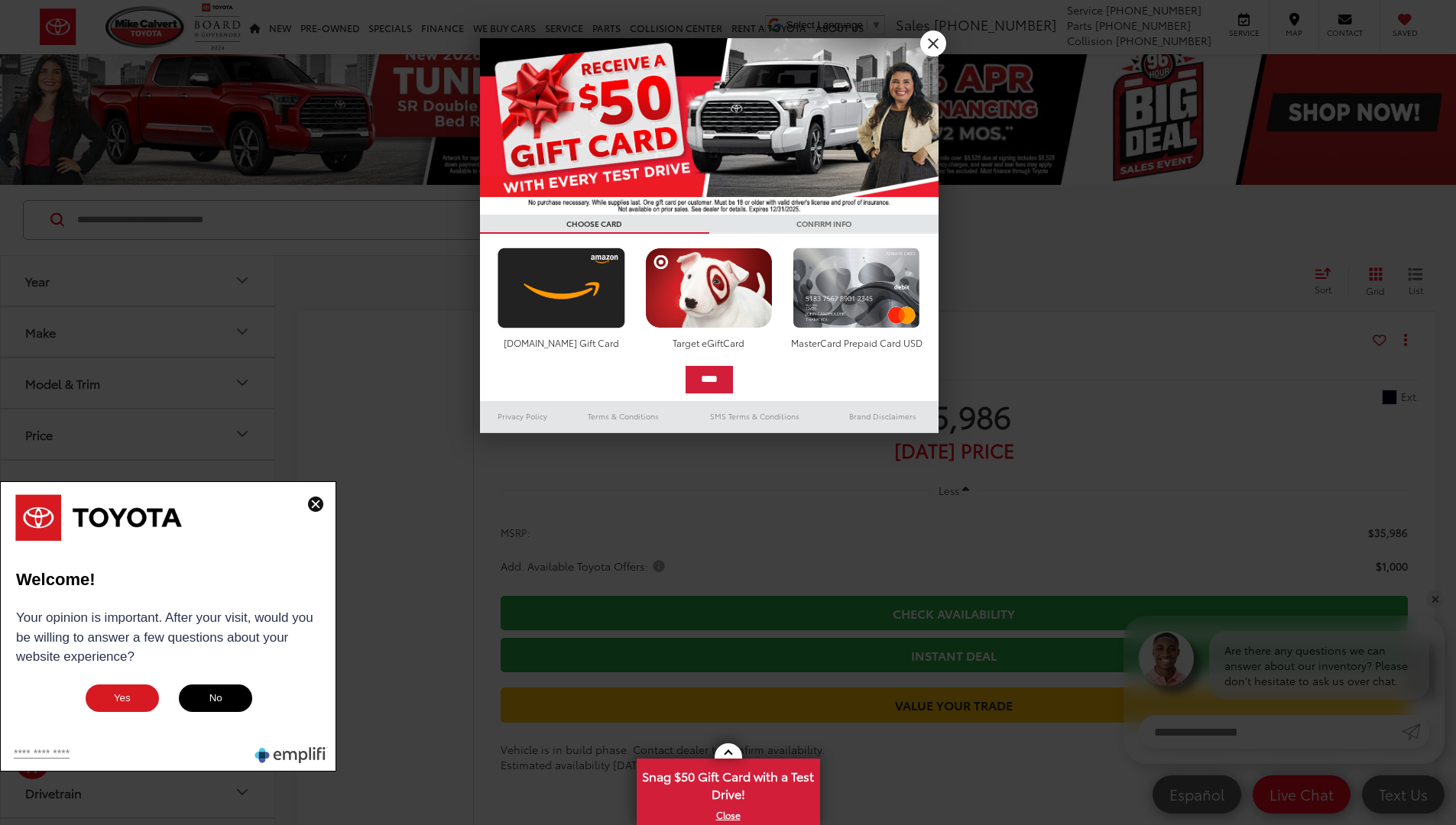
scroll to position [9793, 0]
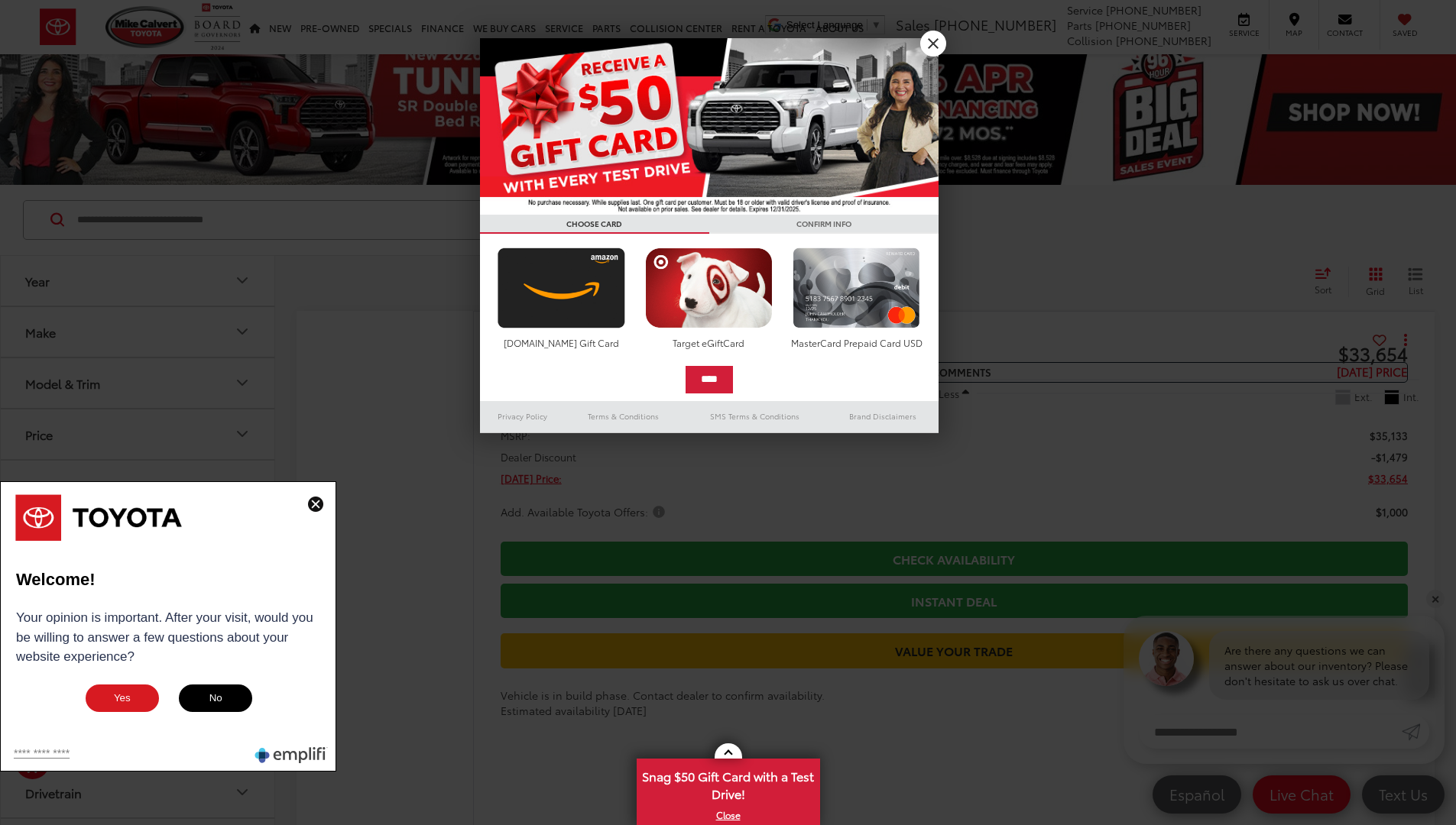
scroll to position [10837, 0]
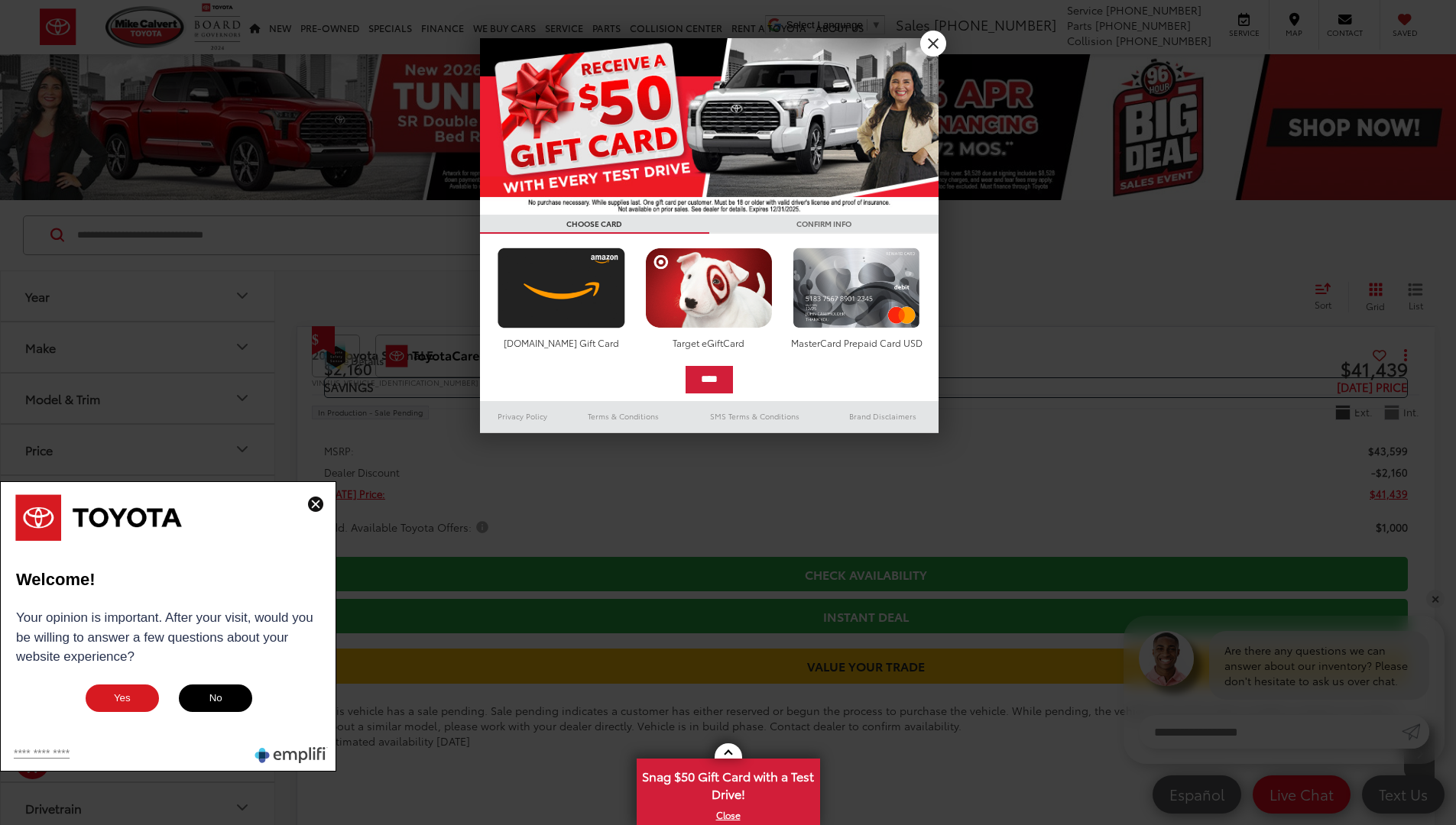
scroll to position [10210, 0]
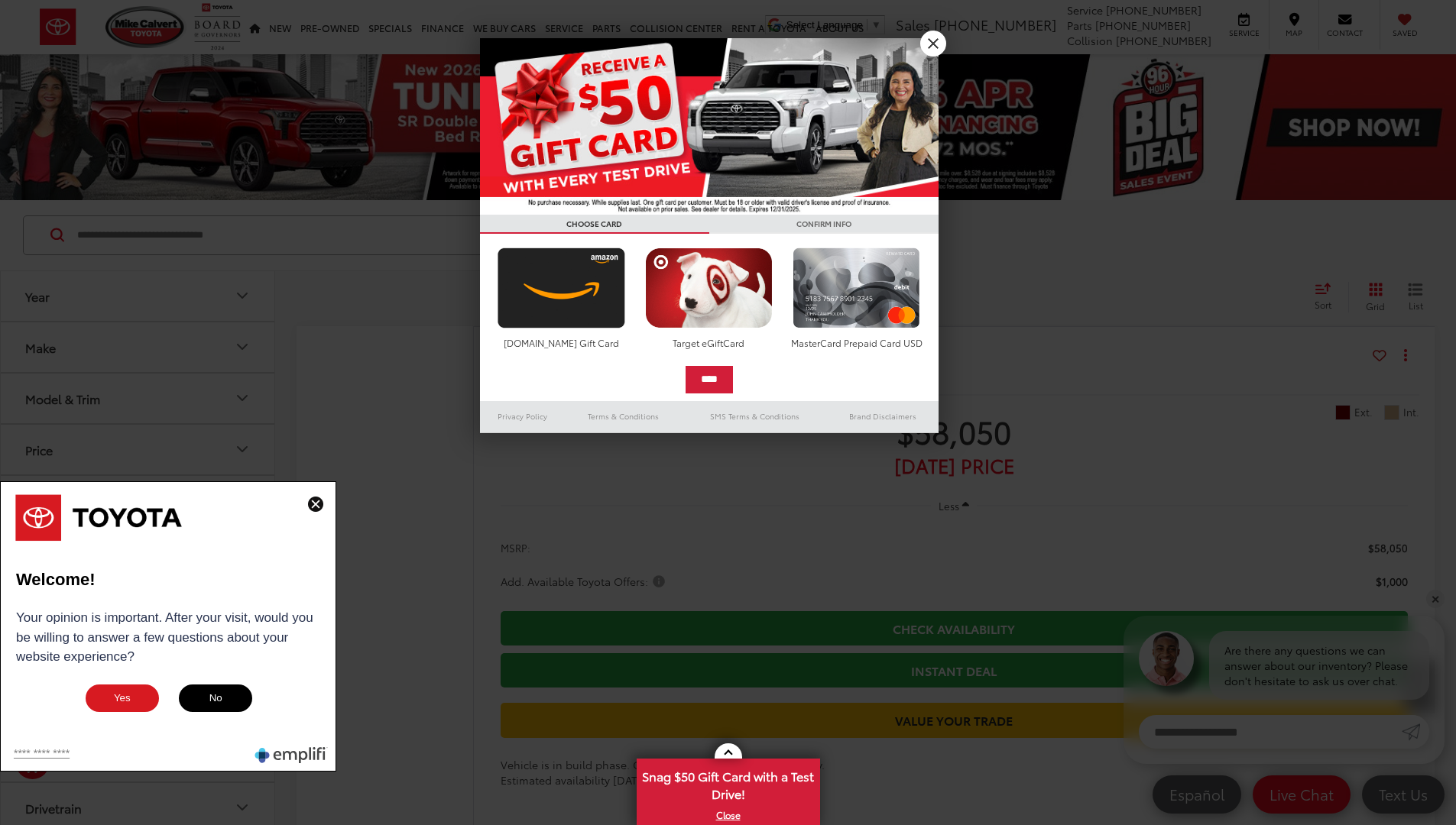
scroll to position [10837, 0]
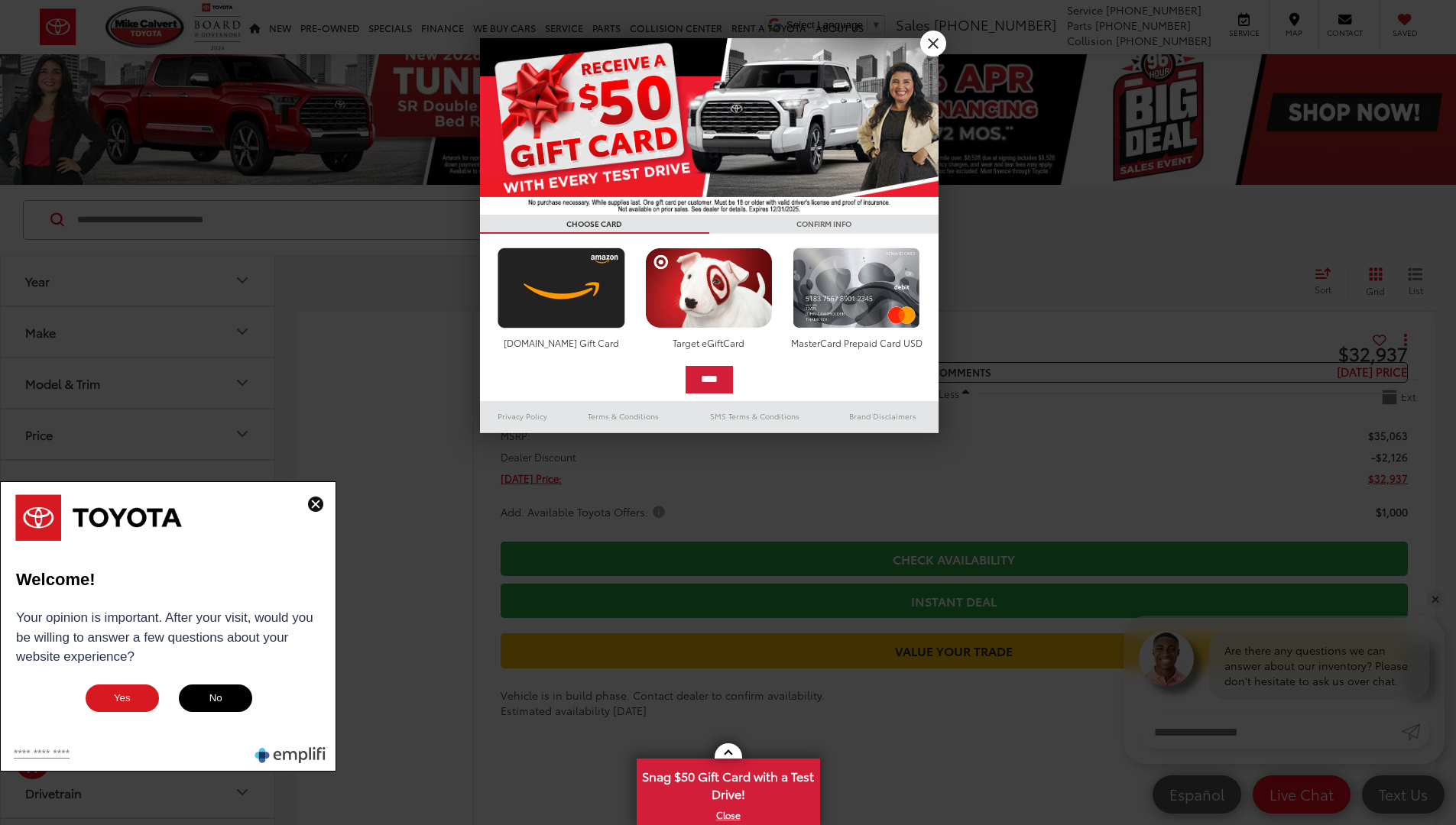
scroll to position [10836, 0]
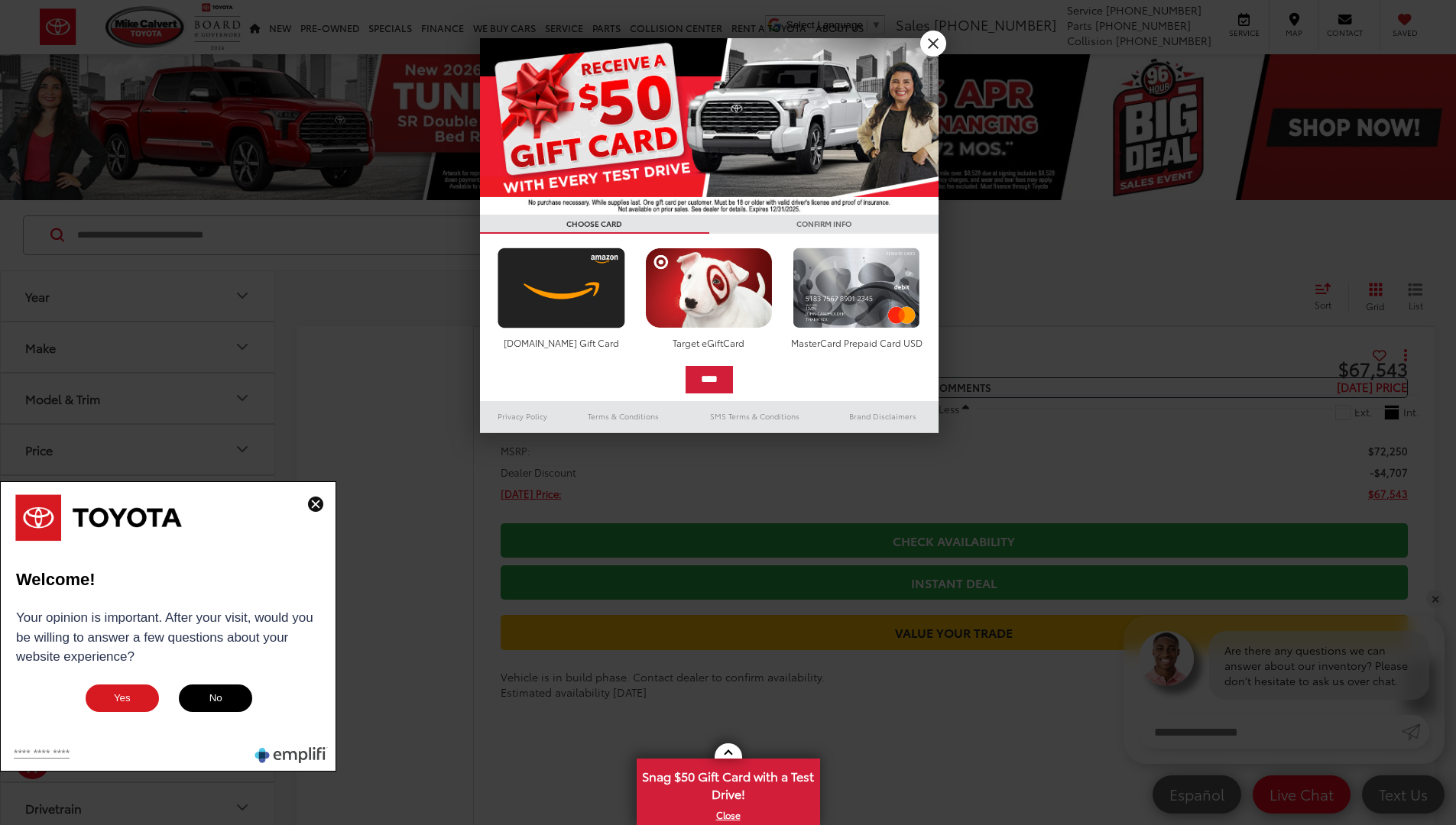
scroll to position [10834, 0]
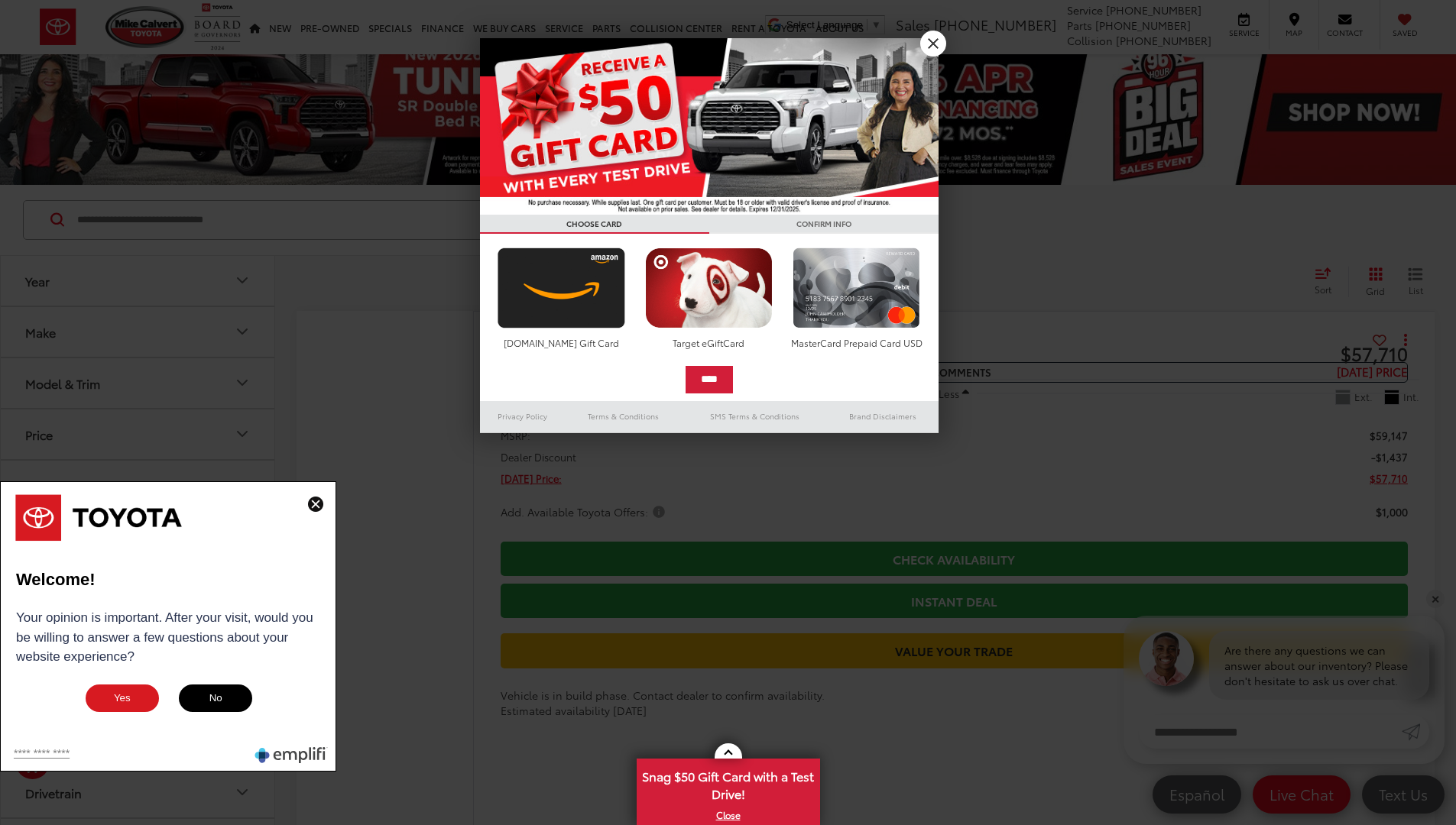
scroll to position [10837, 0]
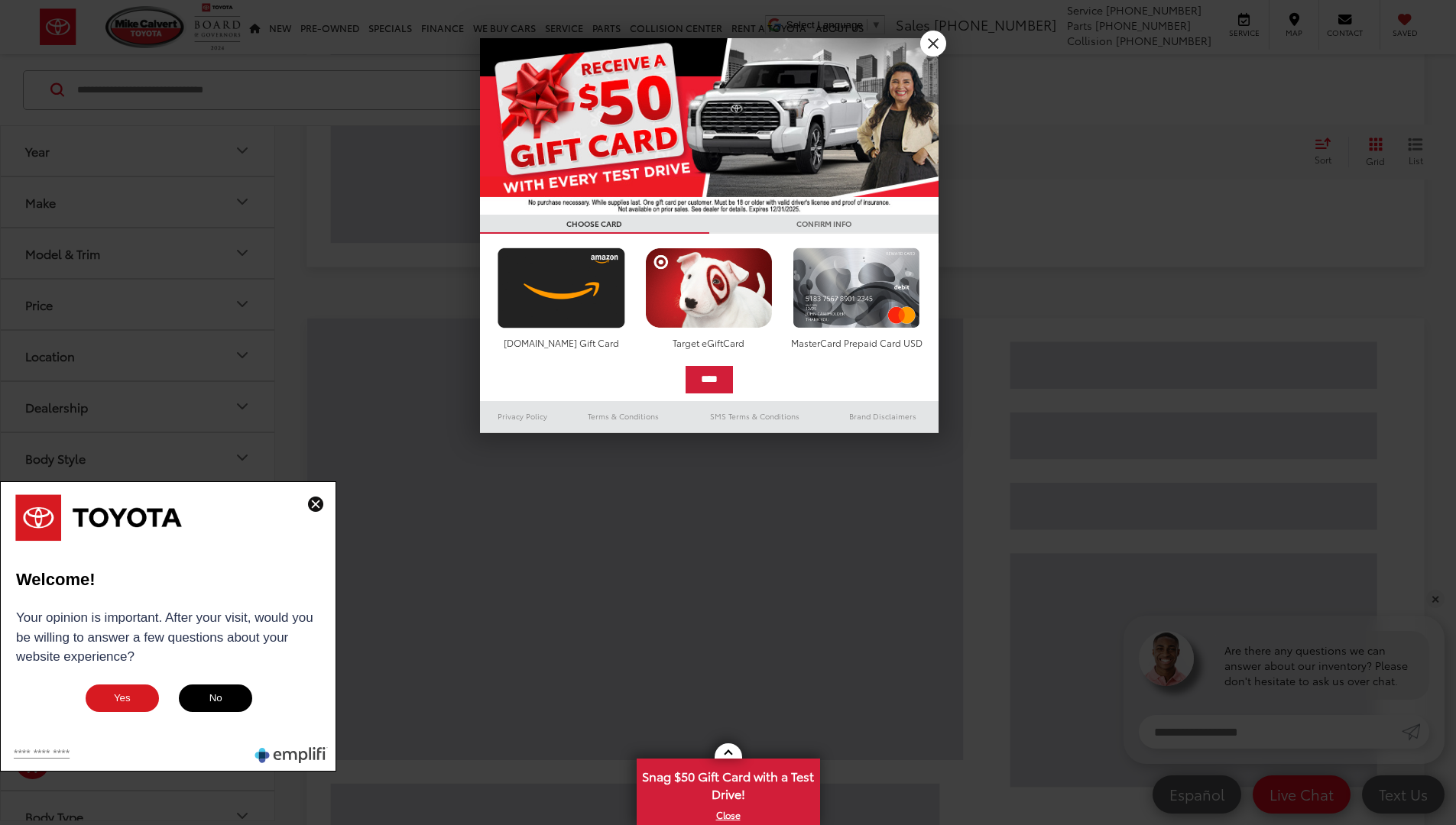
scroll to position [16, 0]
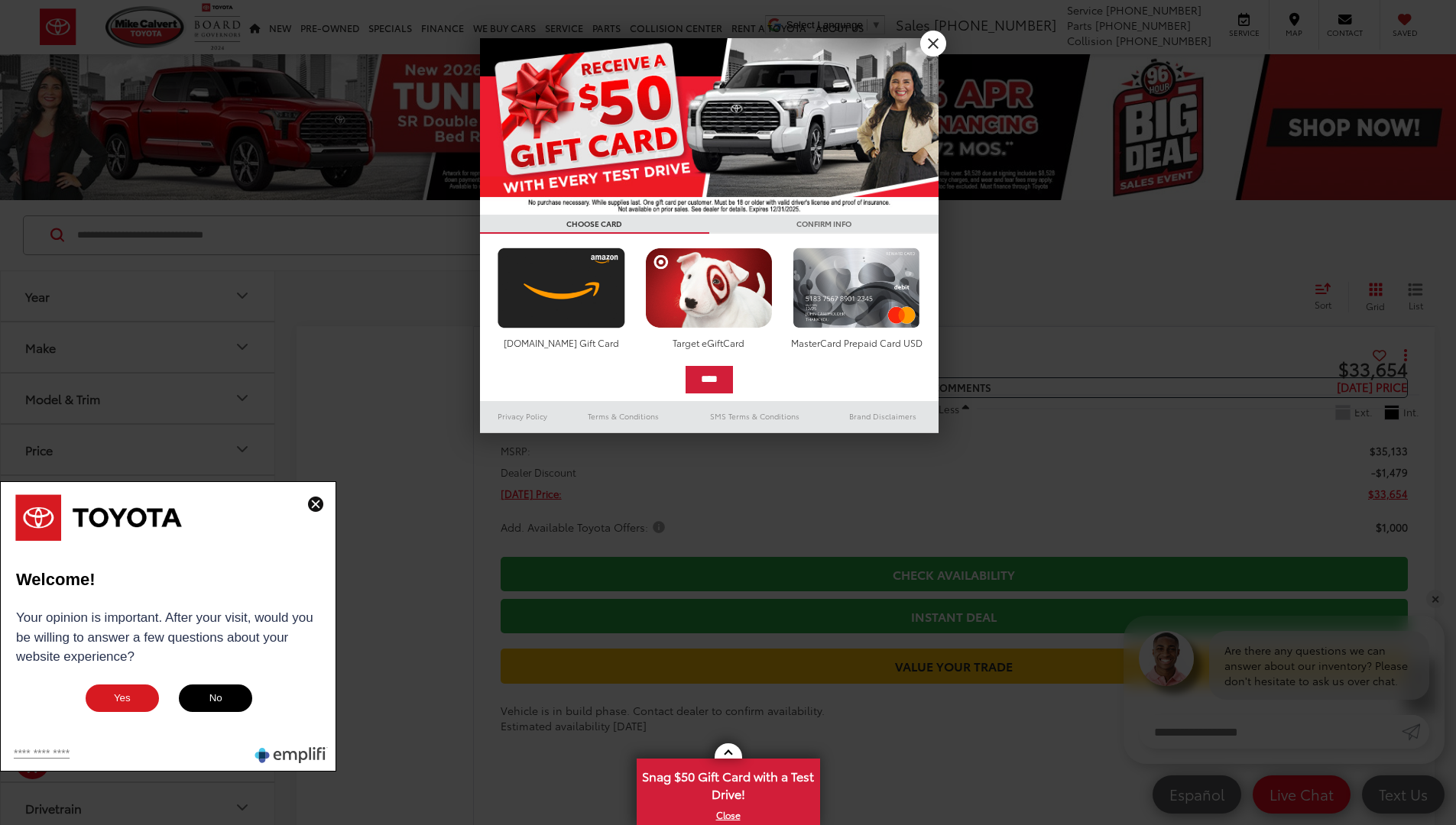
scroll to position [1995, 0]
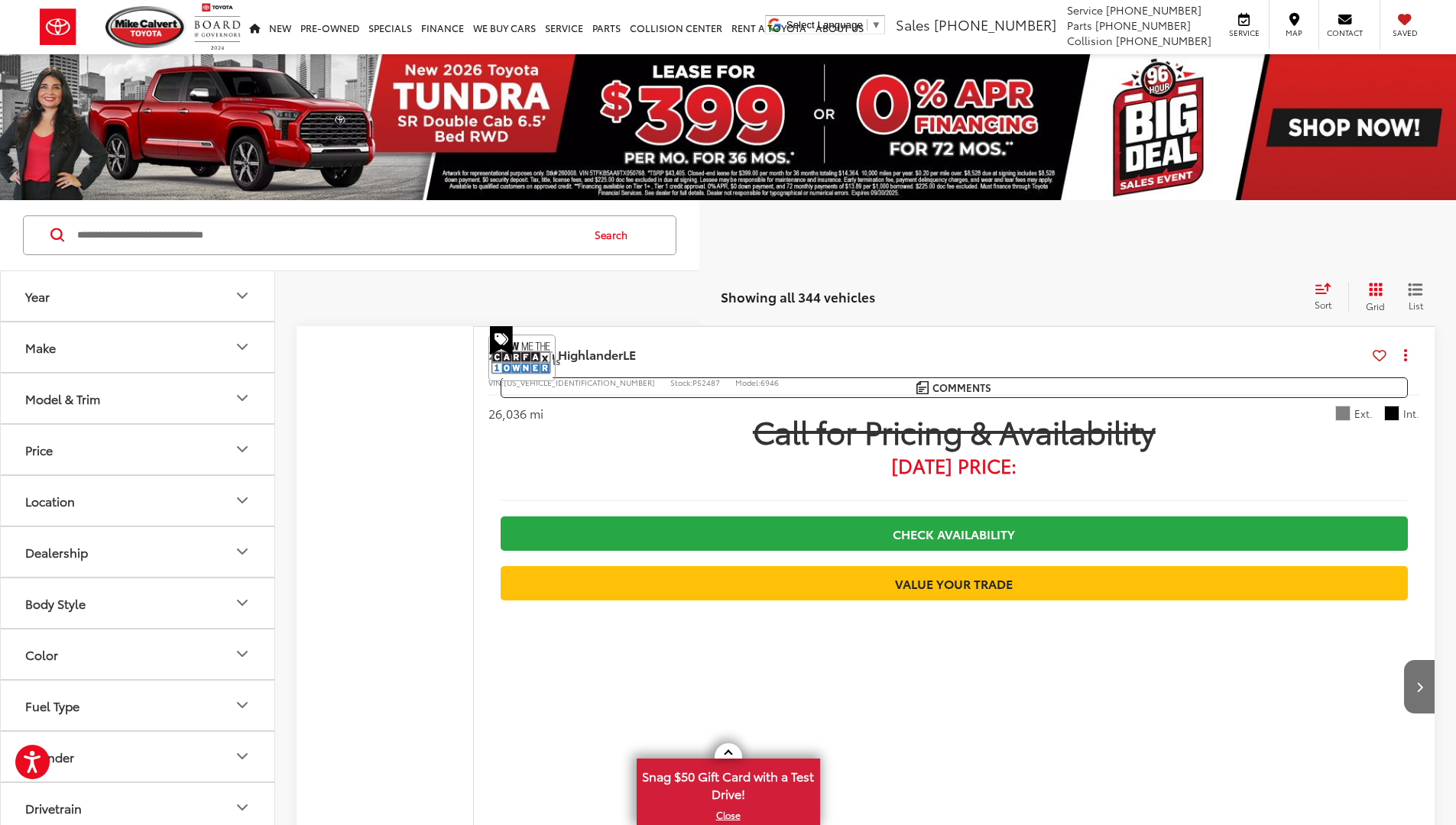
scroll to position [10837, 0]
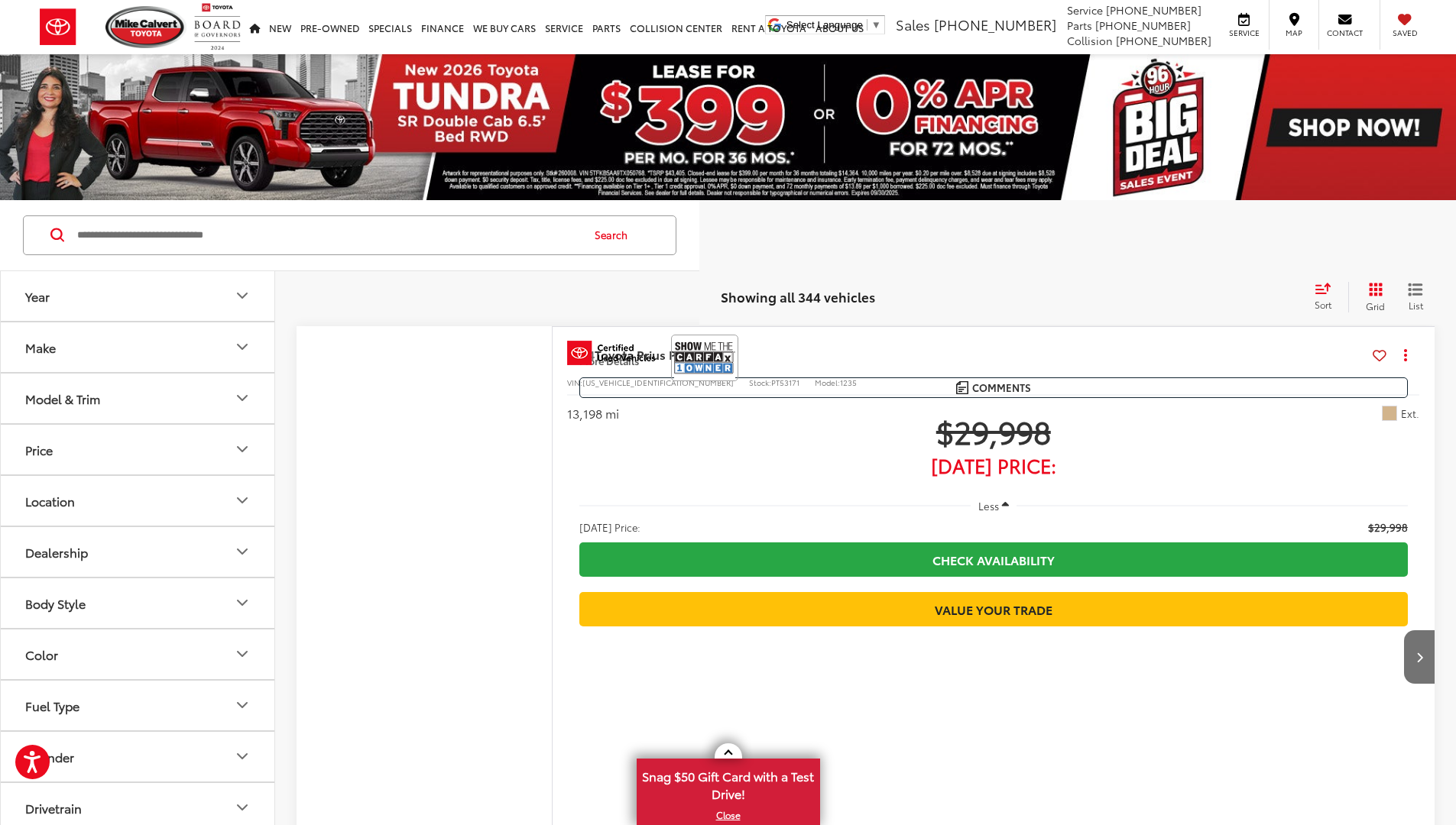
scroll to position [10837, 0]
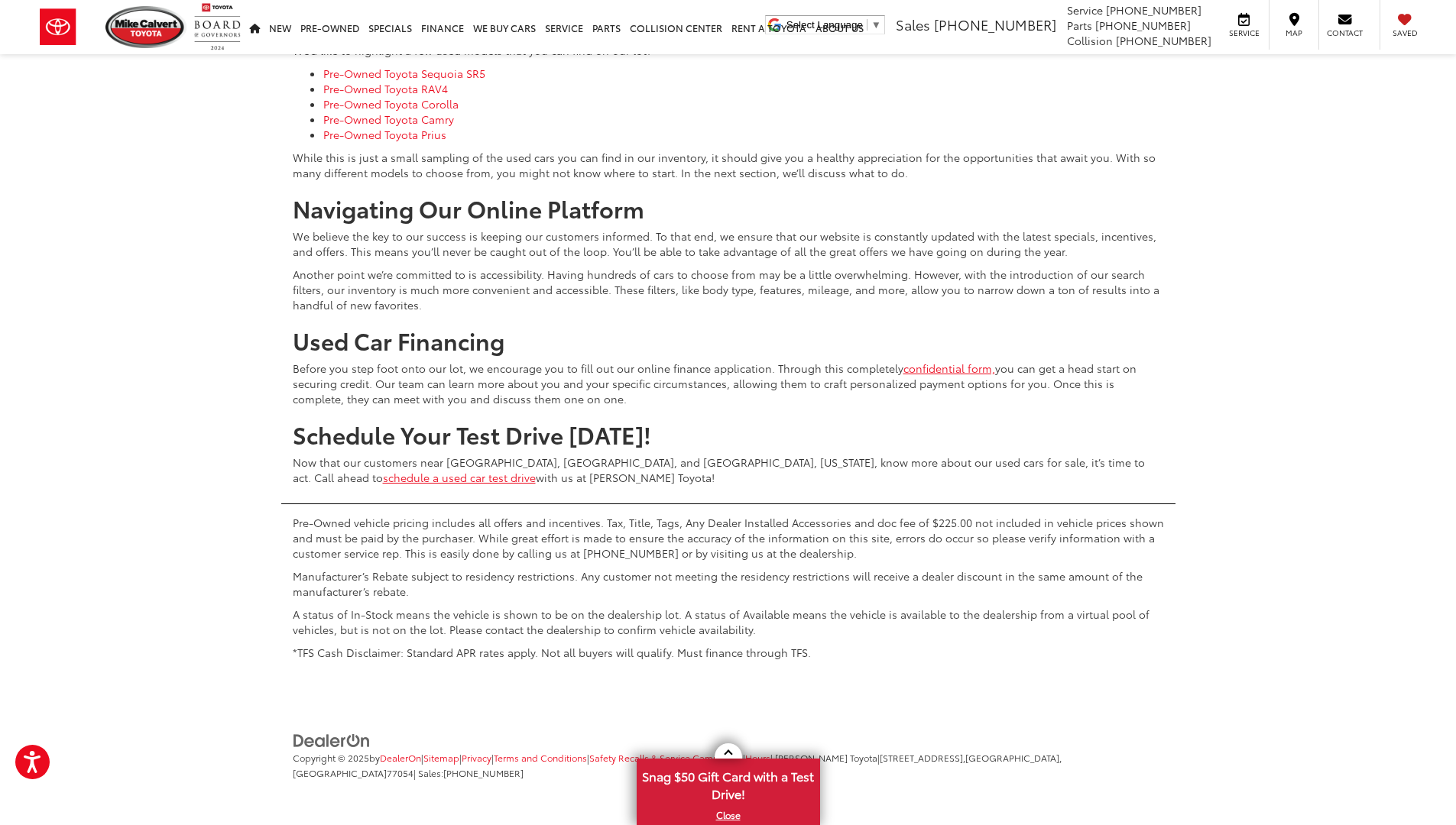
scroll to position [16, 0]
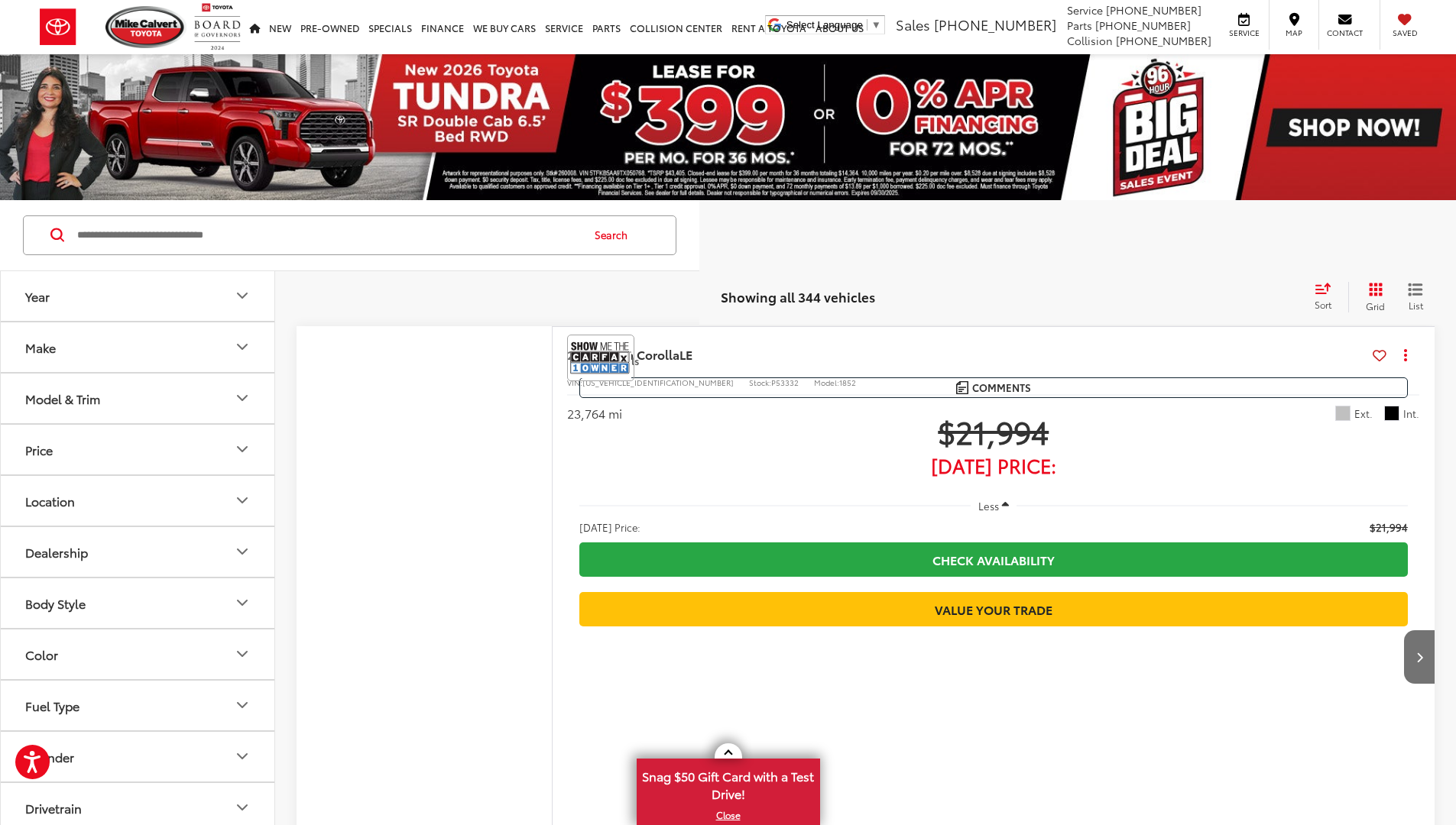
scroll to position [10837, 0]
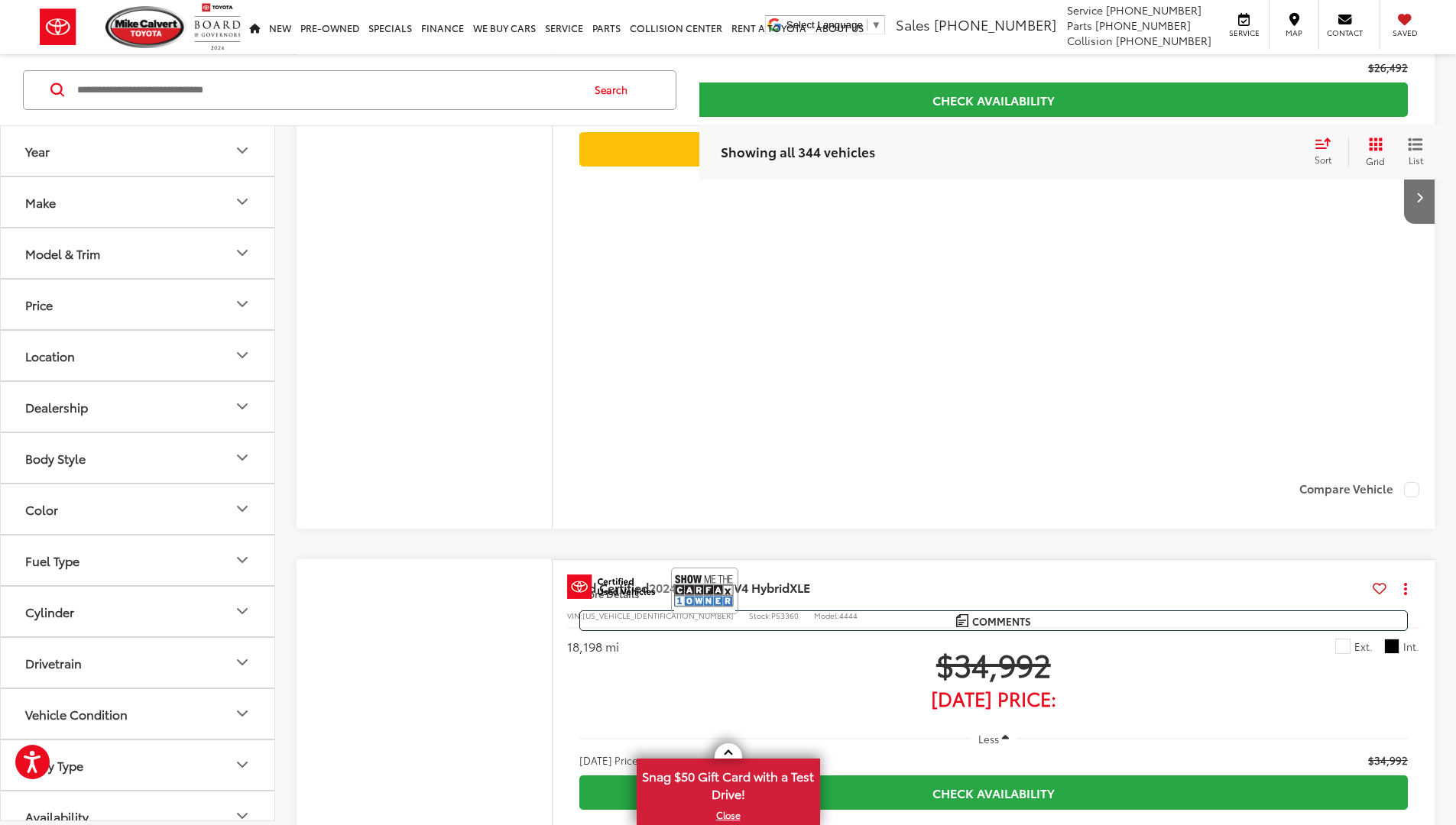
scroll to position [16, 0]
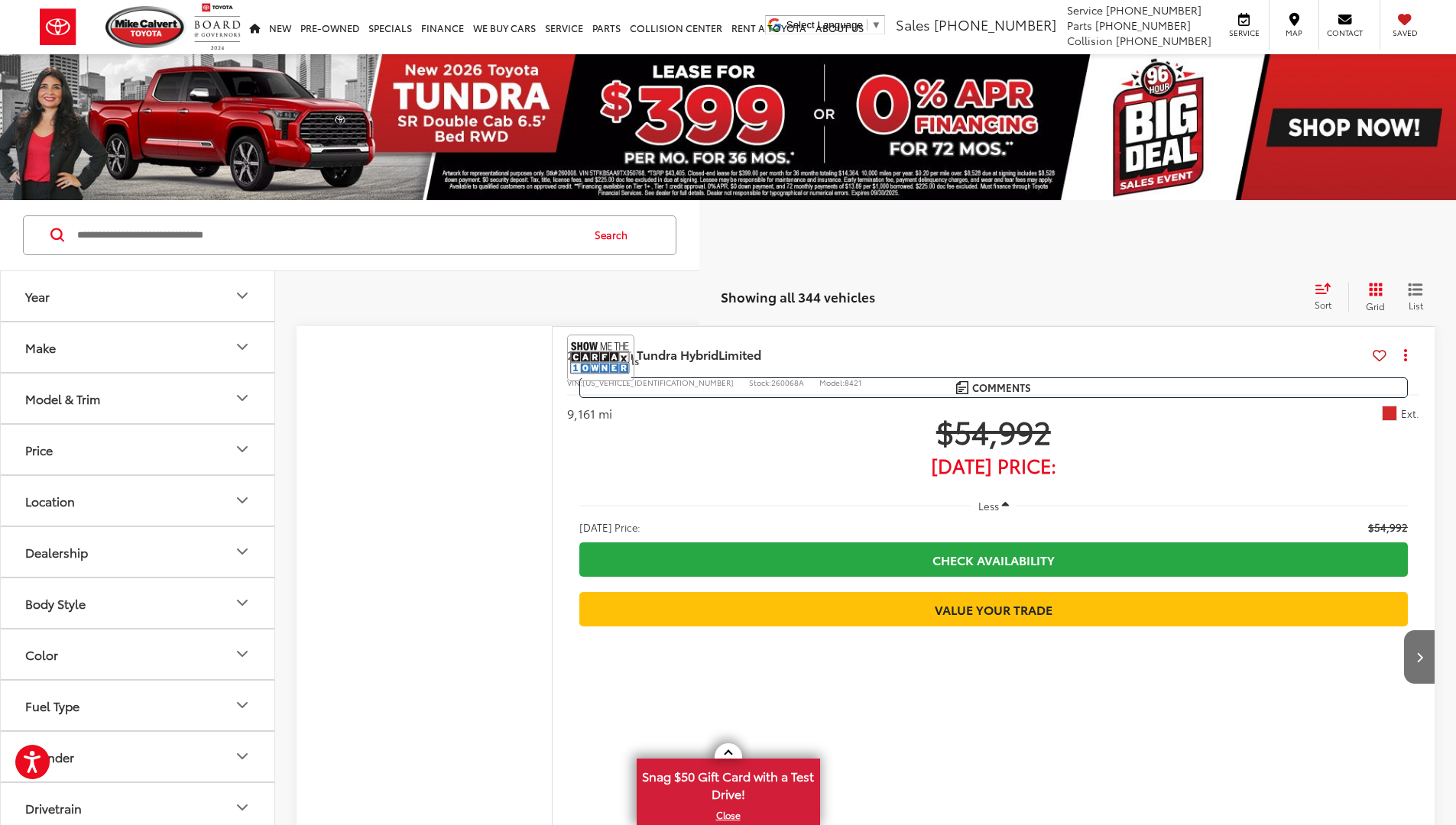
scroll to position [10837, 0]
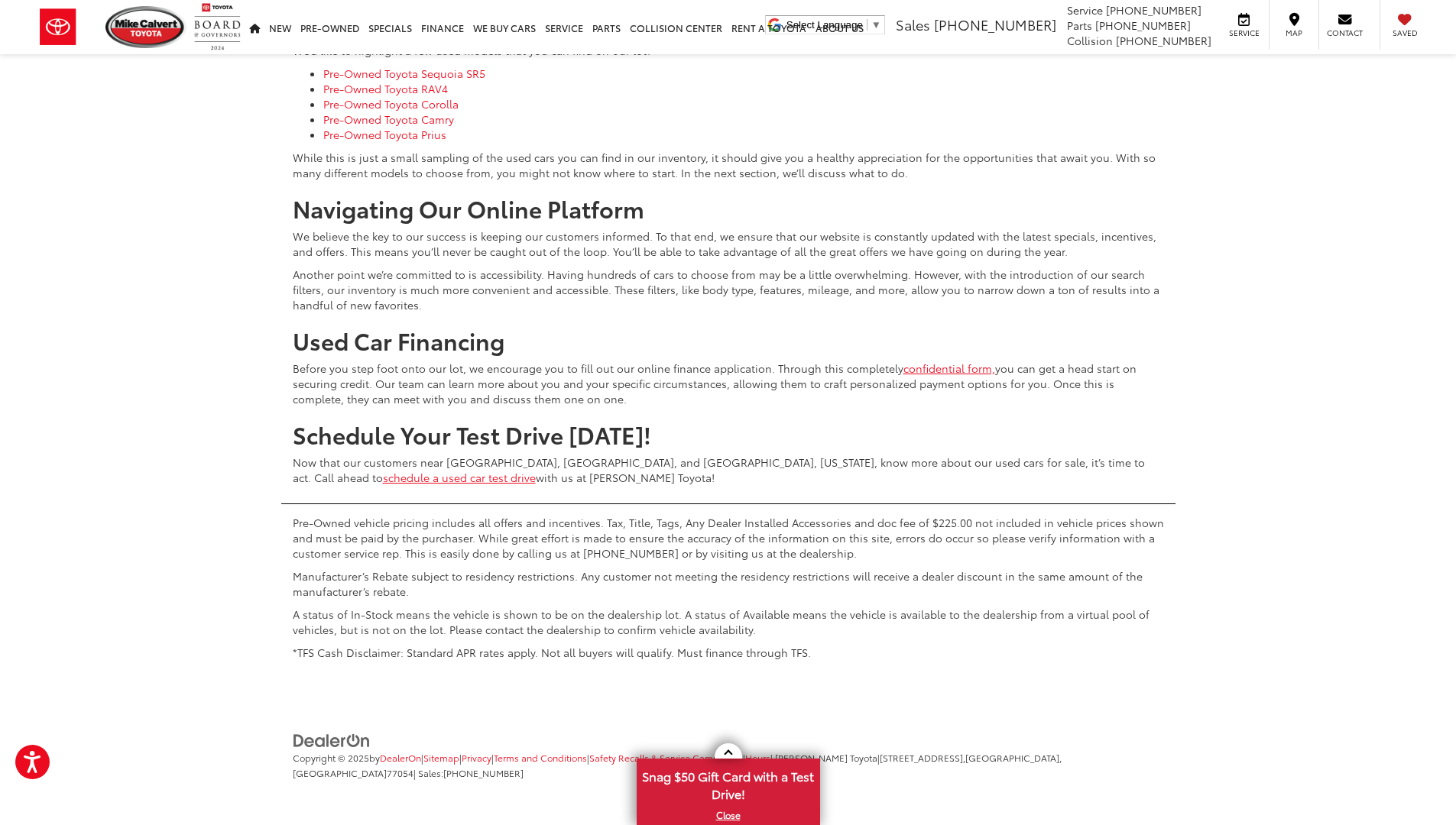
scroll to position [16, 0]
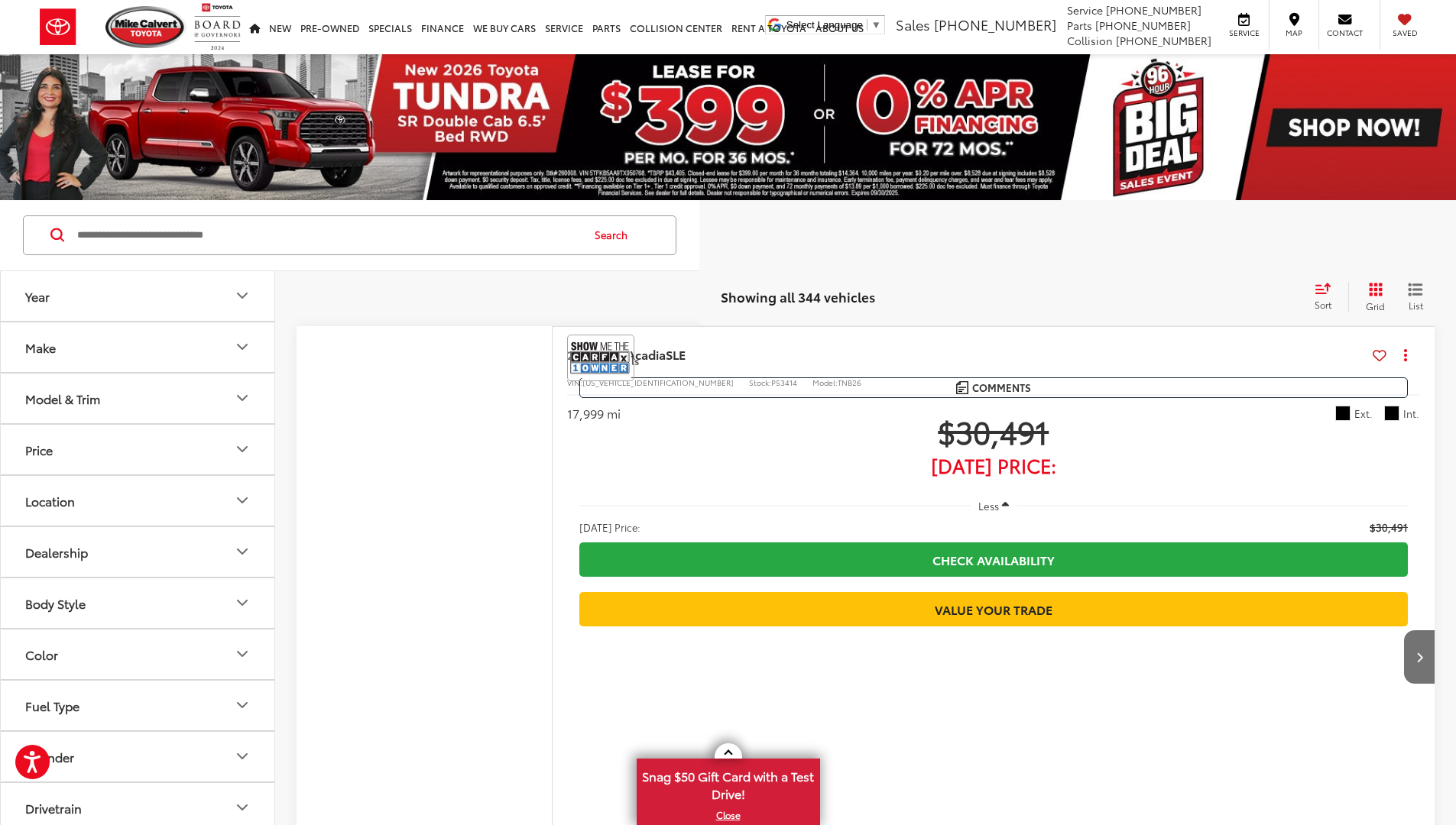
scroll to position [10837, 0]
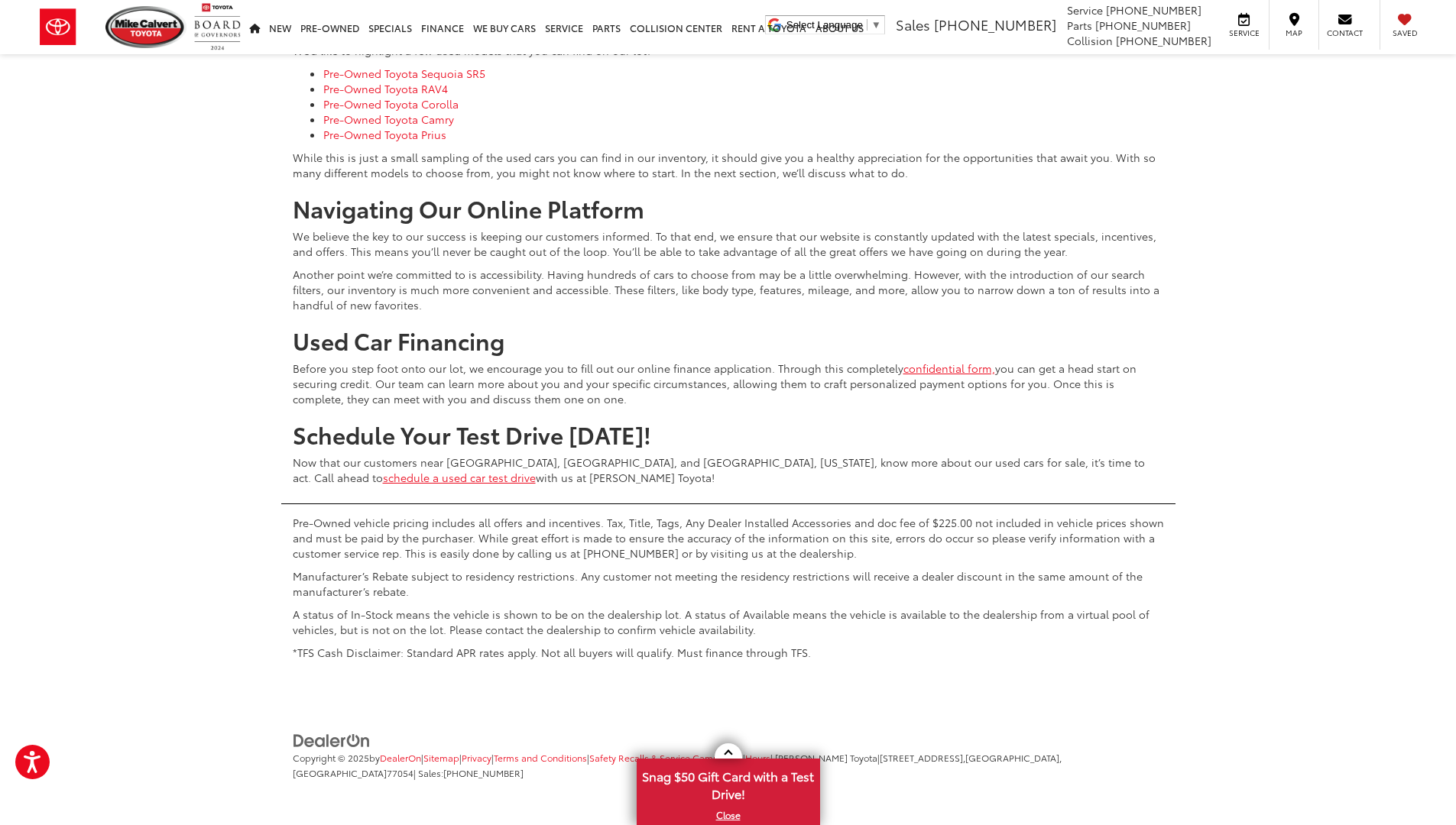
scroll to position [16, 0]
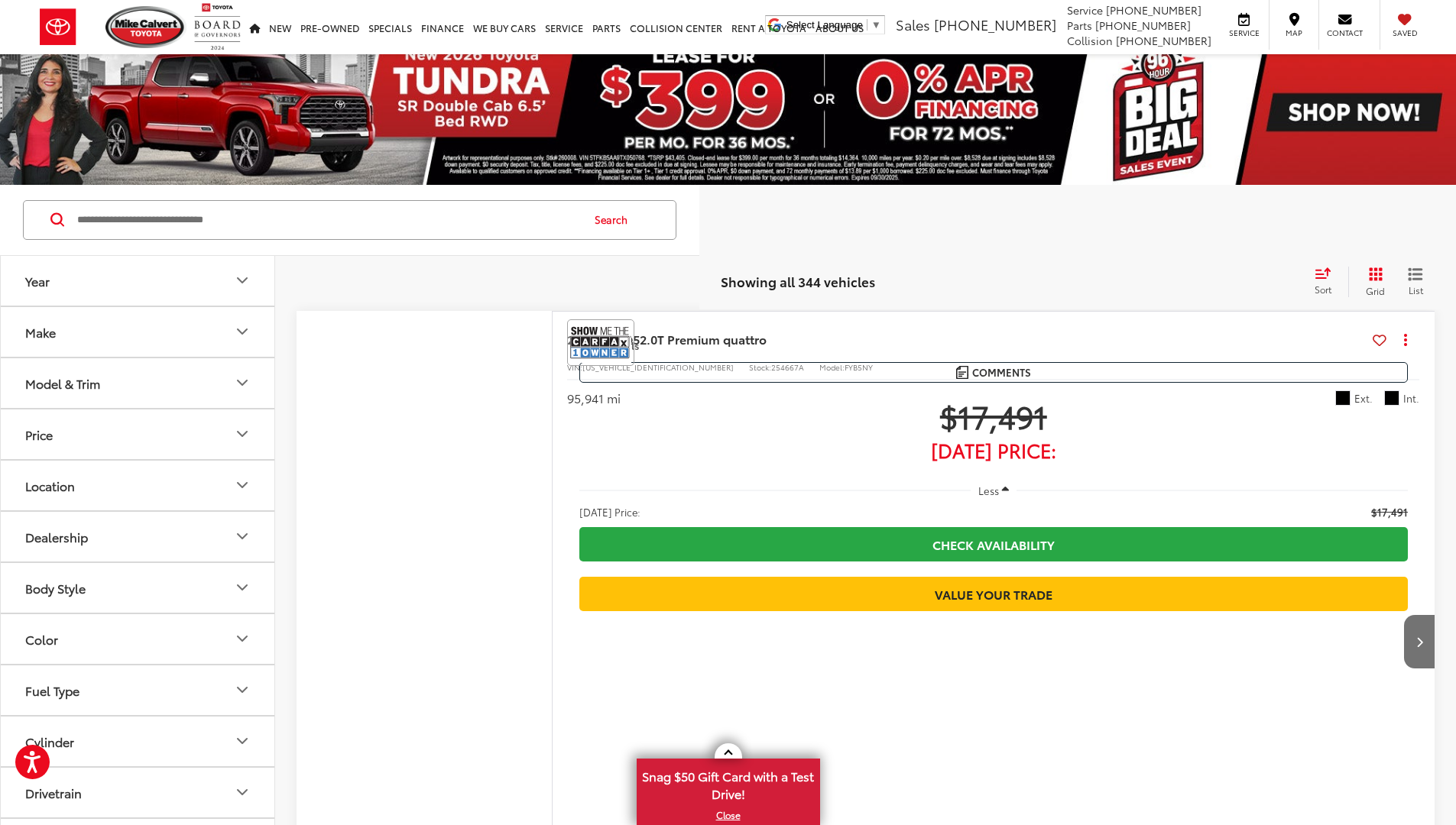
scroll to position [10837, 0]
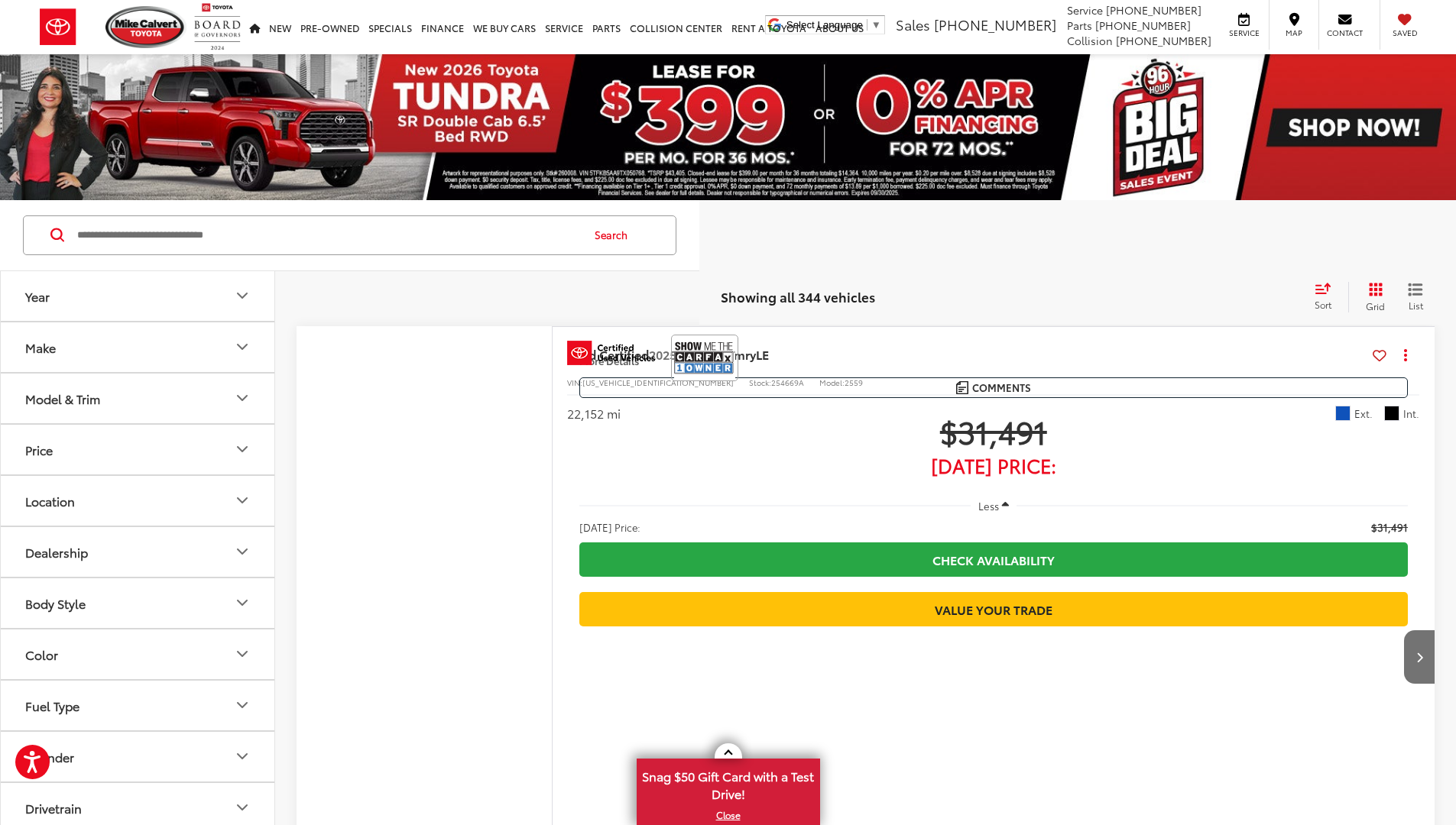
scroll to position [10326, 0]
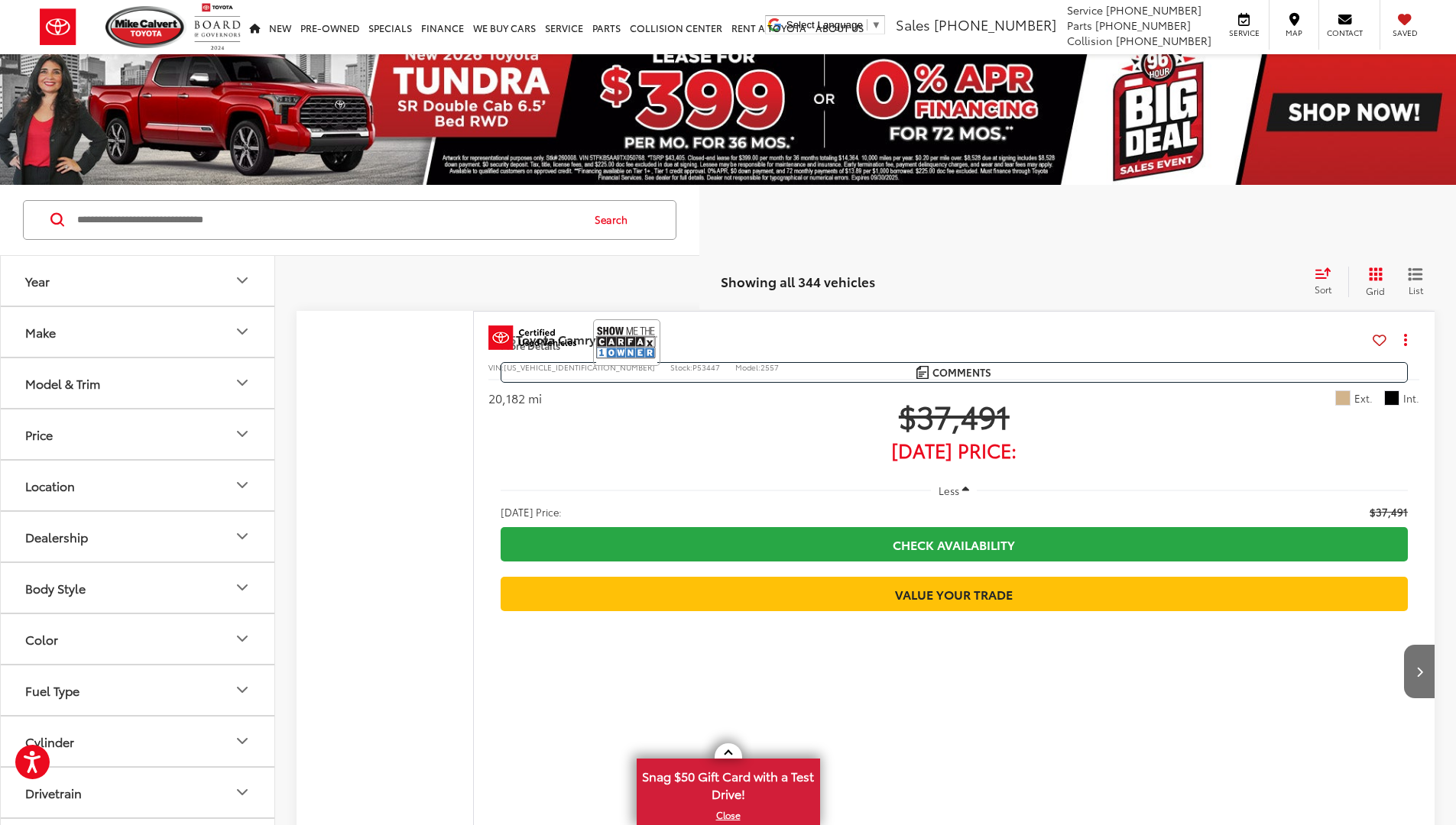
scroll to position [10837, 0]
